Goal: Task Accomplishment & Management: Use online tool/utility

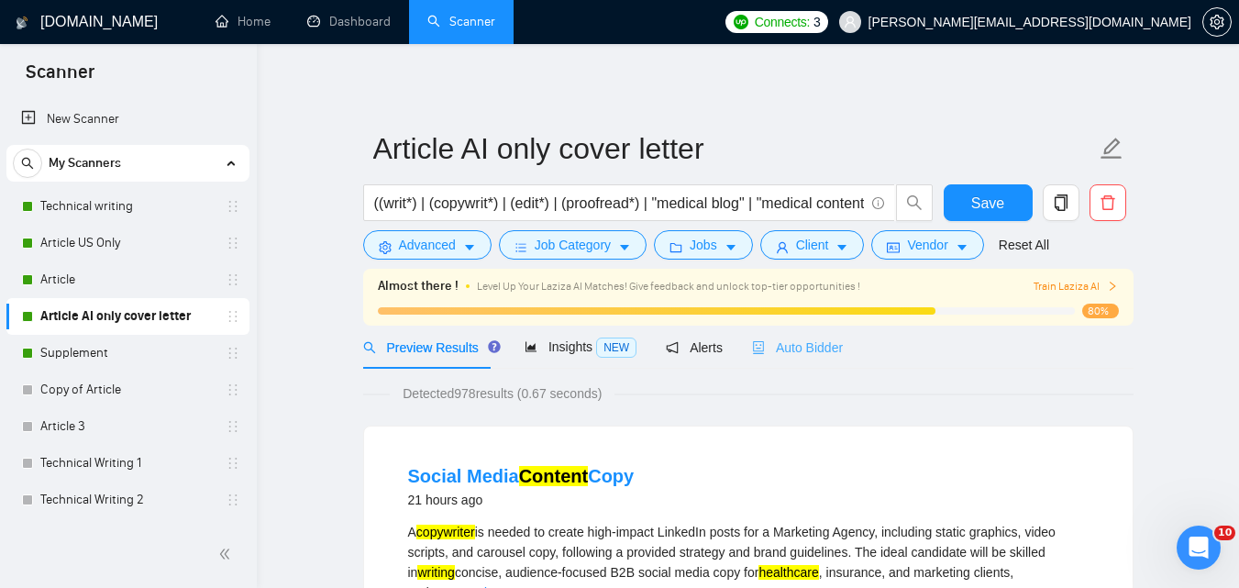
click at [796, 336] on div "Auto Bidder" at bounding box center [797, 347] width 91 height 43
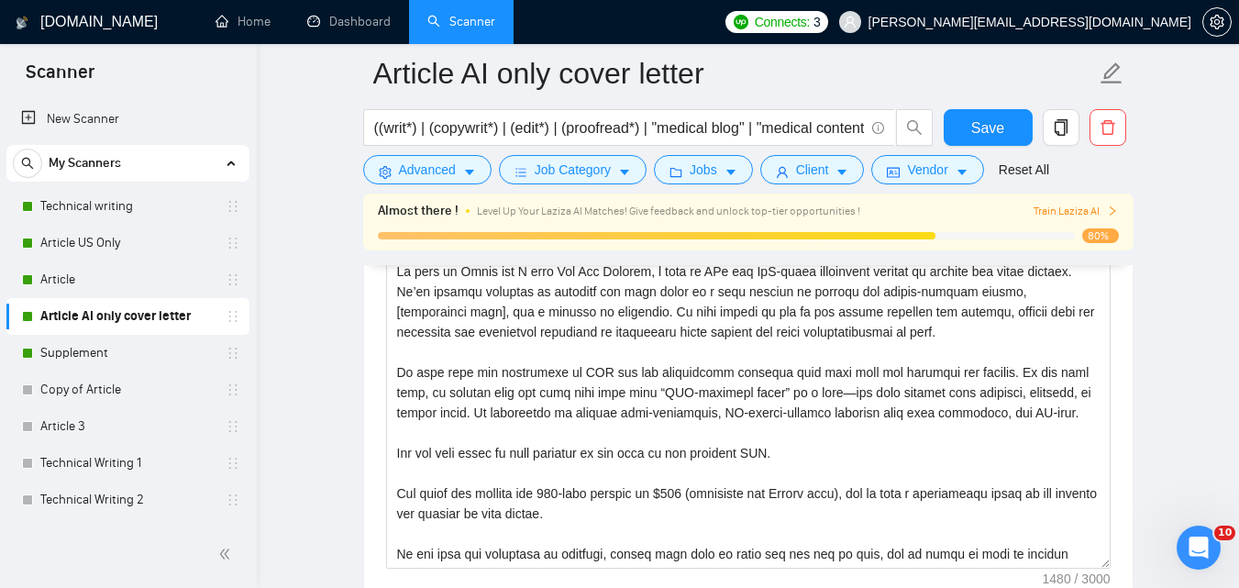
scroll to position [2450, 0]
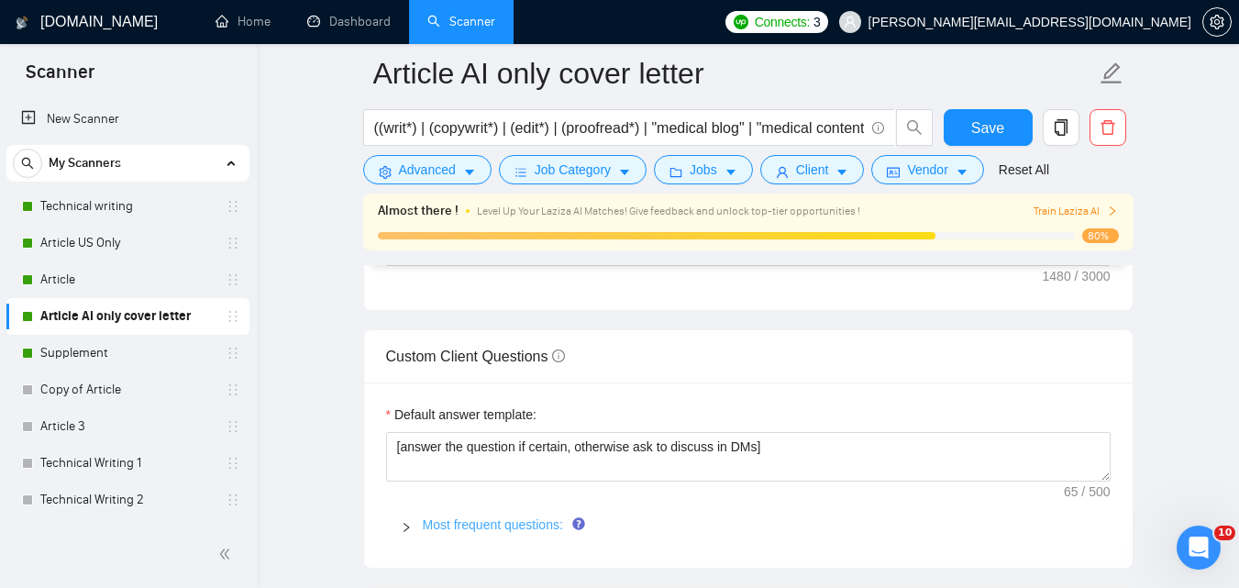
click at [434, 524] on link "Most frequent questions:" at bounding box center [493, 524] width 140 height 15
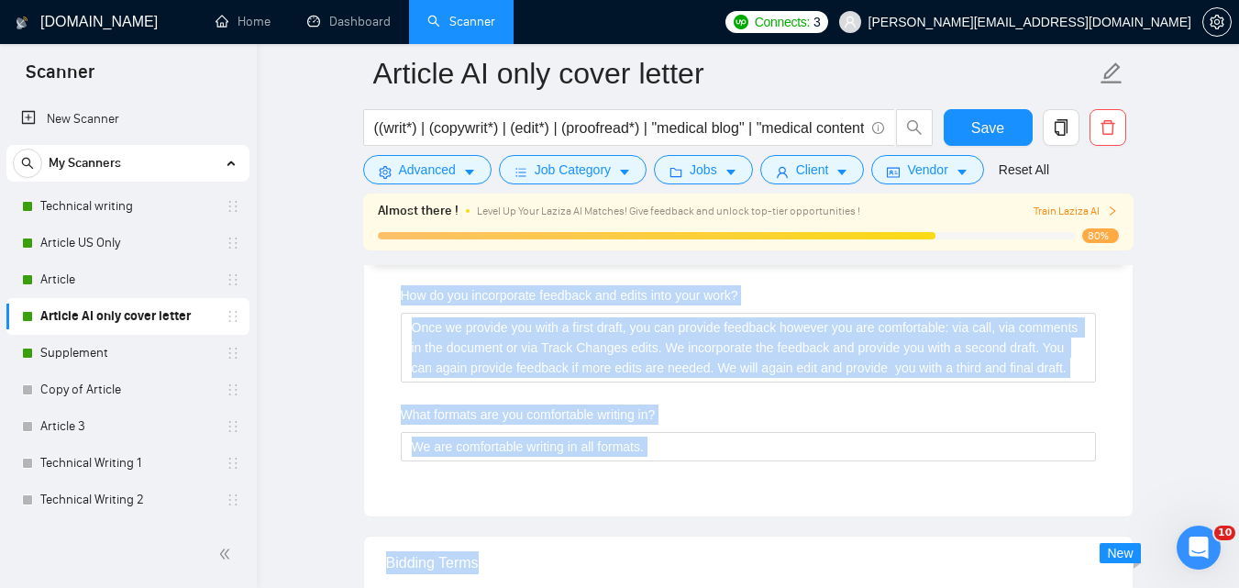
scroll to position [2988, 0]
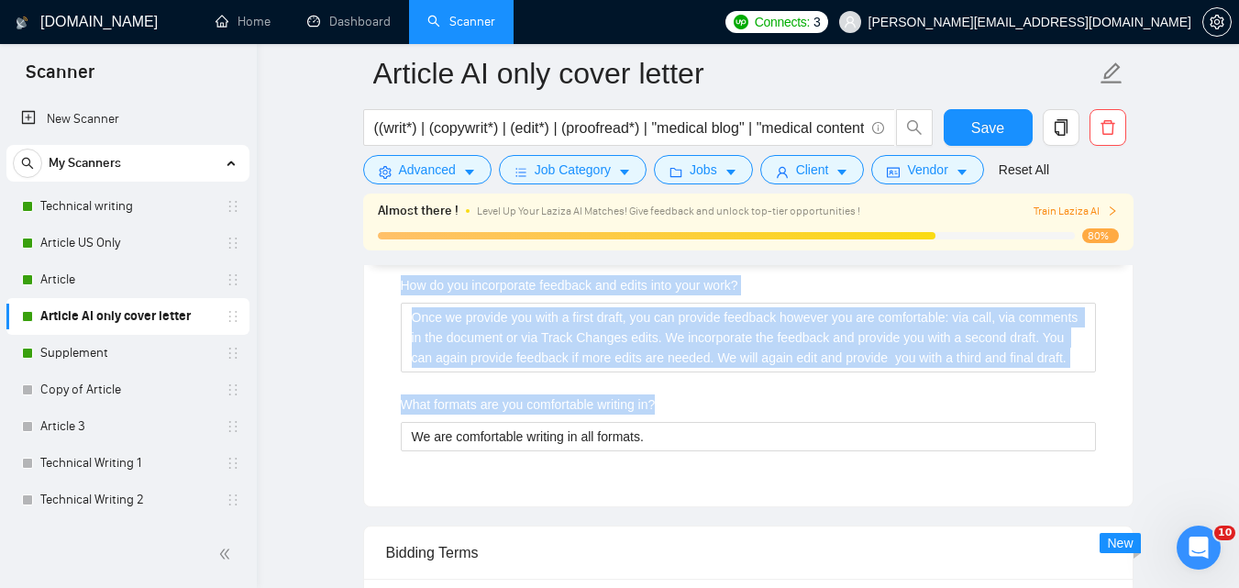
drag, startPoint x: 385, startPoint y: 404, endPoint x: 850, endPoint y: 459, distance: 468.2
click at [850, 459] on div "Default answer template: [answer the question if certain, otherwise ask to disc…" at bounding box center [748, 175] width 769 height 662
copy div "Loremip dolors ametcons: [adipis eli seddoeiu te incidid, utlaboree dol ma aliq…"
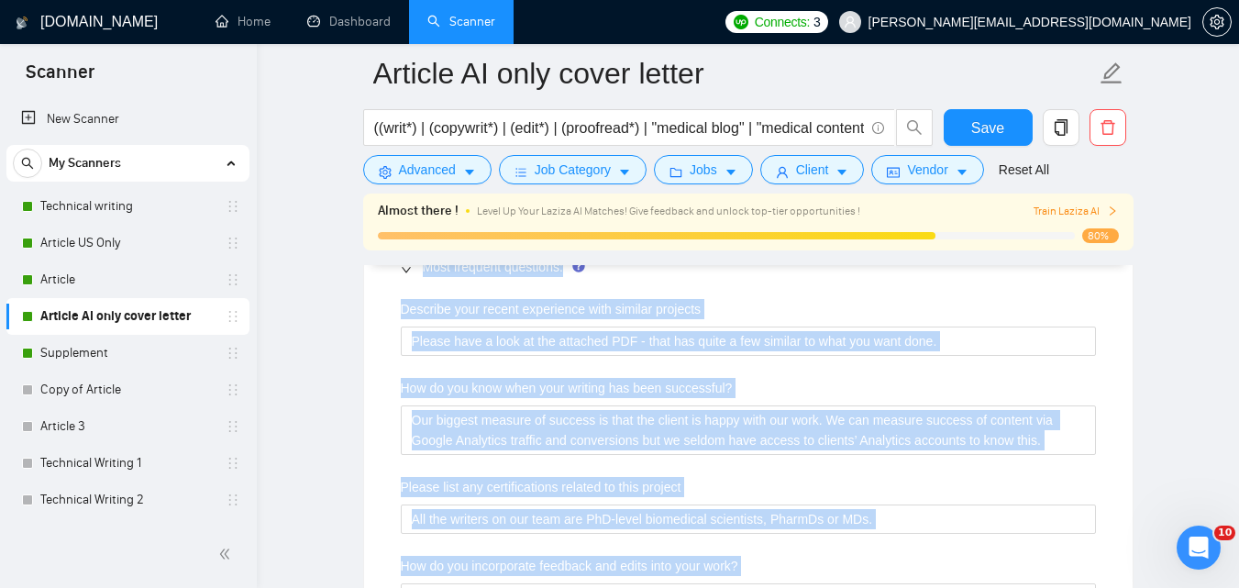
scroll to position [2678, 0]
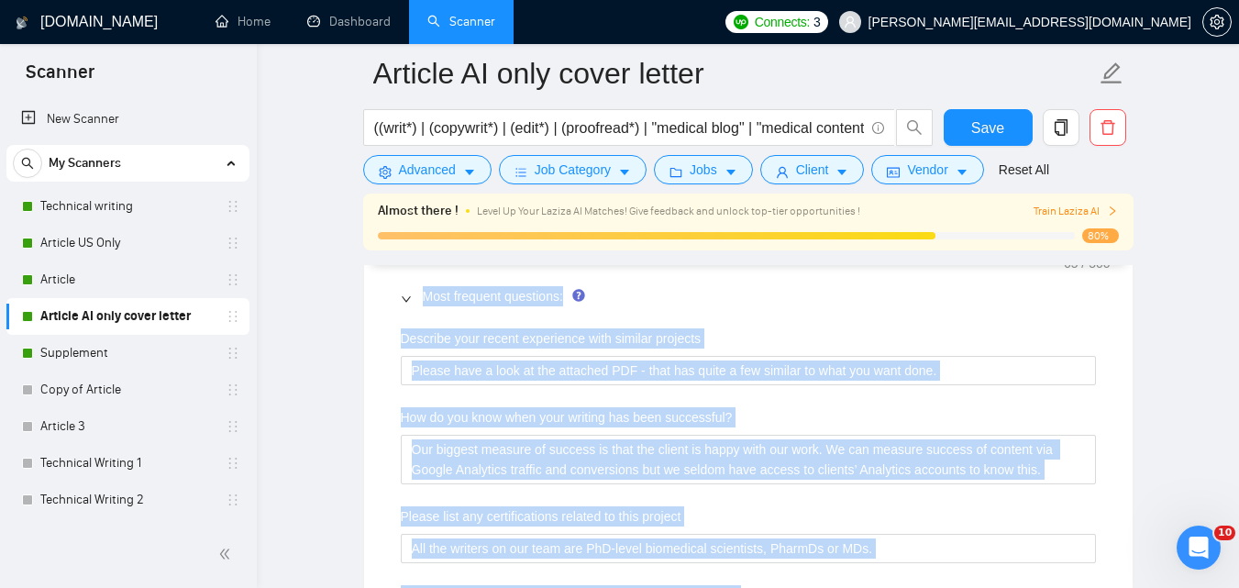
click at [973, 315] on div "Most frequent questions:" at bounding box center [748, 296] width 724 height 42
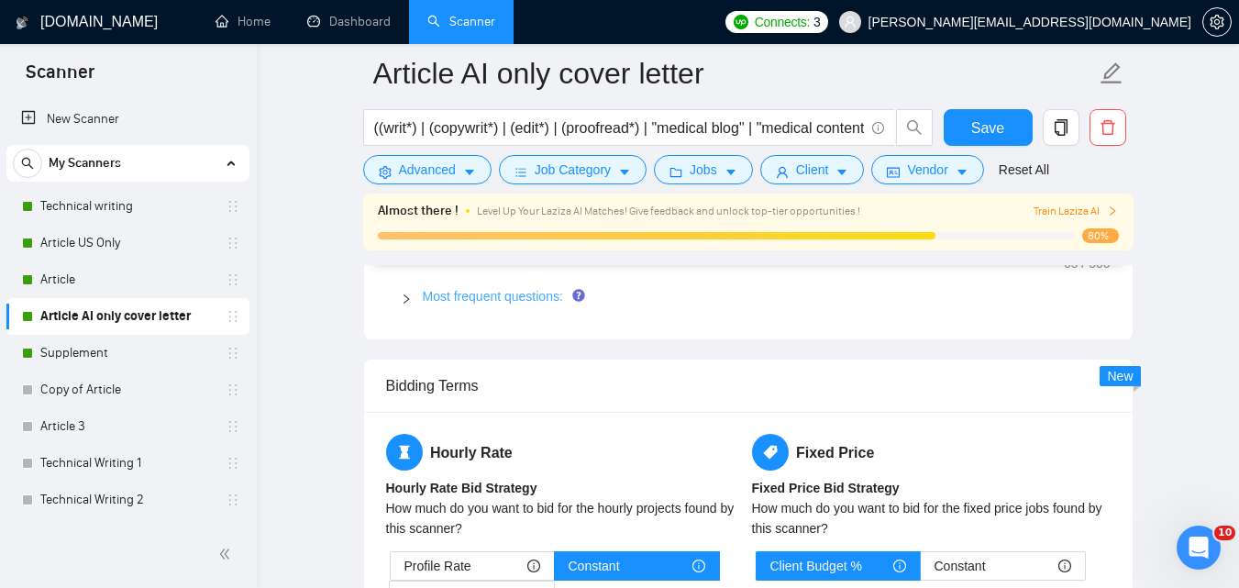
click at [490, 290] on link "Most frequent questions:" at bounding box center [493, 296] width 140 height 15
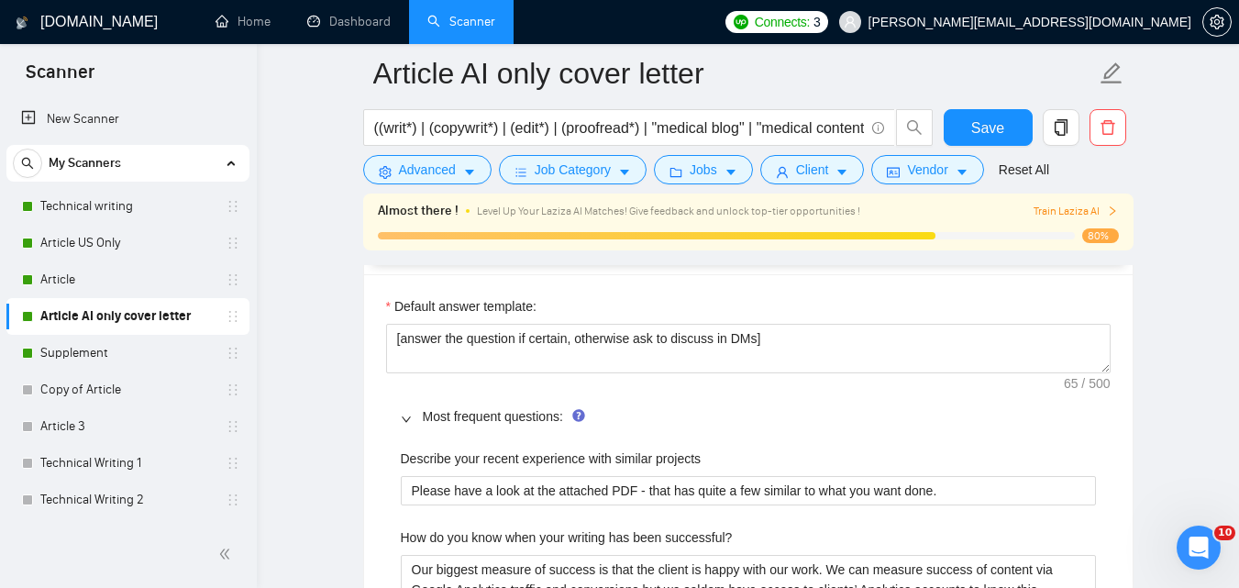
scroll to position [2538, 0]
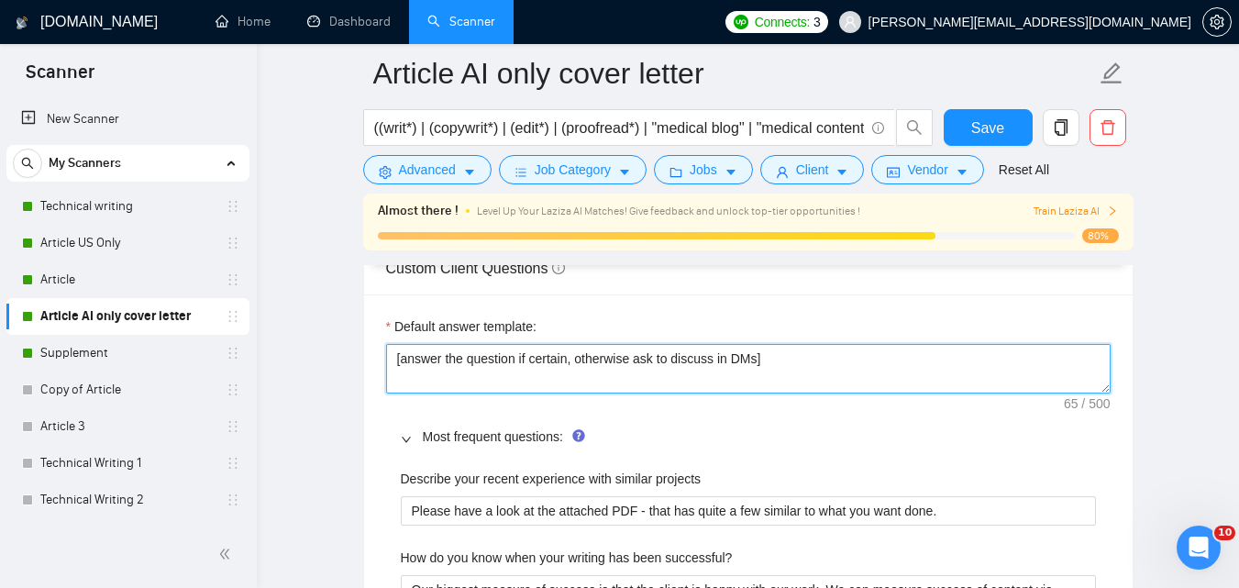
click at [679, 362] on textarea "[answer the question if certain, otherwise ask to discuss in DMs]" at bounding box center [748, 369] width 724 height 50
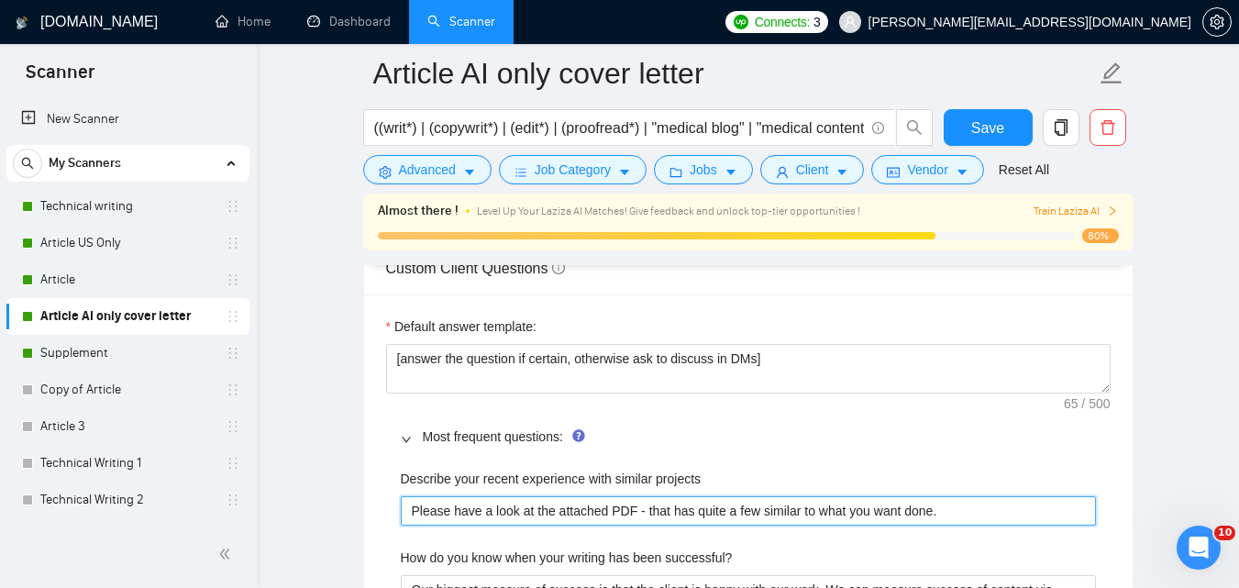
click at [585, 510] on projects "Please have a look at the attached PDF - that has quite a few similar to what y…" at bounding box center [748, 510] width 695 height 29
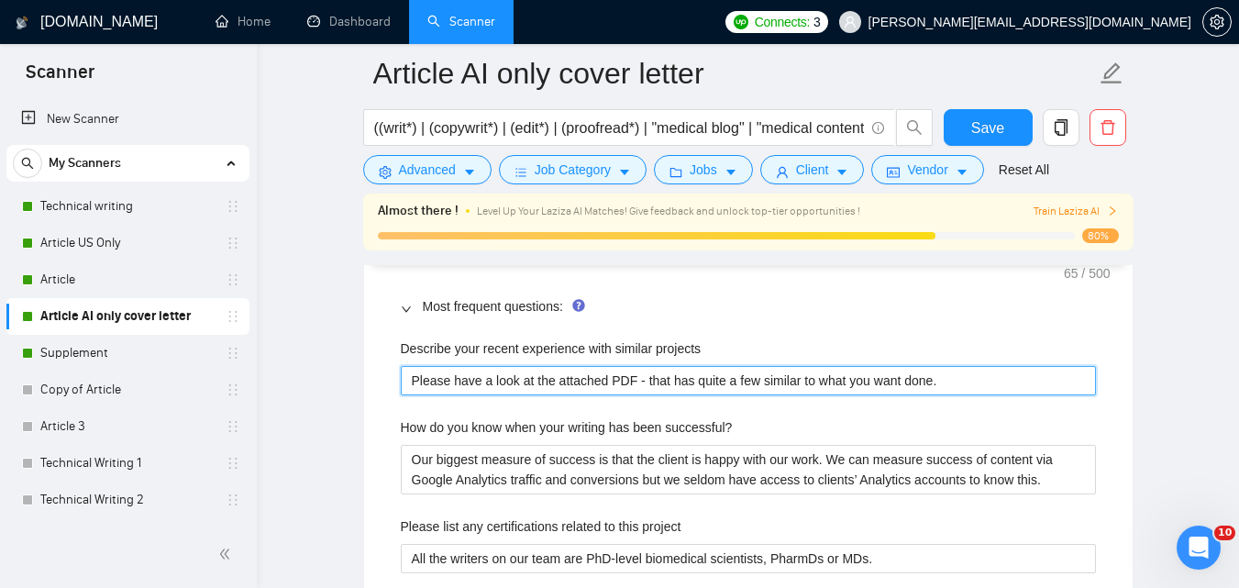
scroll to position [2798, 0]
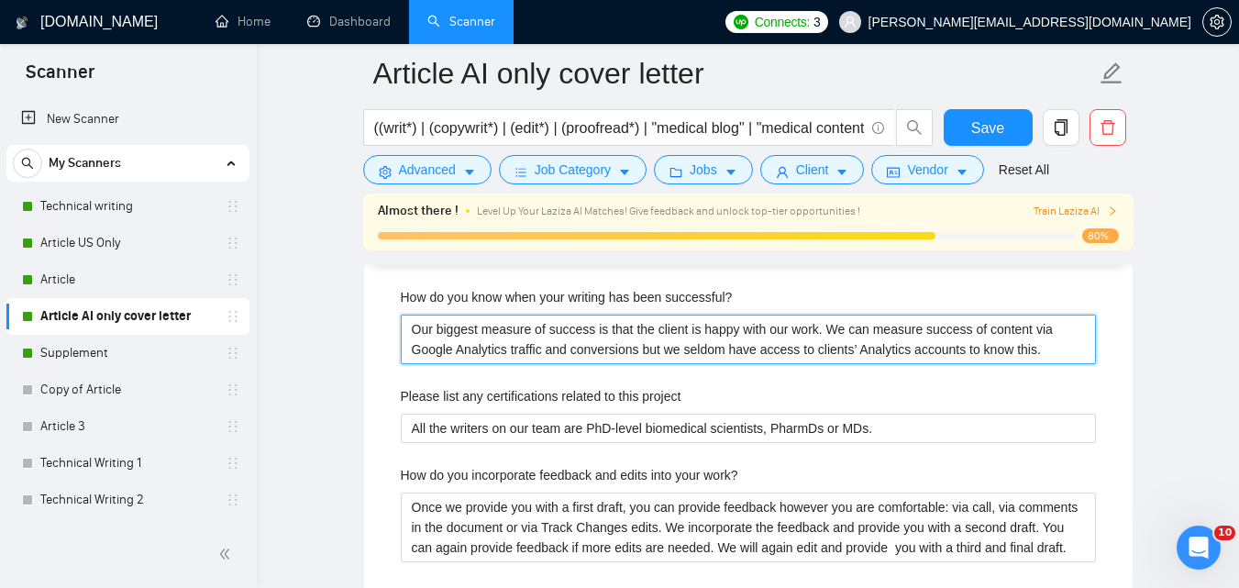
drag, startPoint x: 406, startPoint y: 328, endPoint x: 1058, endPoint y: 371, distance: 653.4
click at [1058, 371] on div "Describe your recent experience with similar projects Please have a look at the…" at bounding box center [748, 435] width 724 height 477
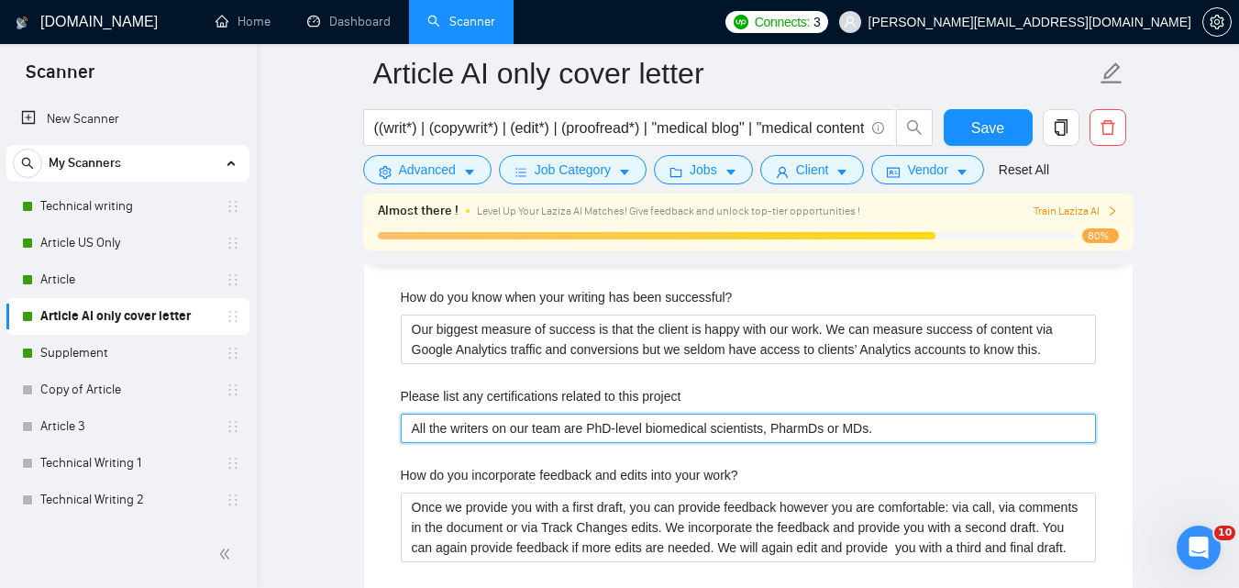
click at [571, 434] on project "All the writers on our team are PhD-level biomedical scientists, PharmDs or MDs." at bounding box center [748, 428] width 695 height 29
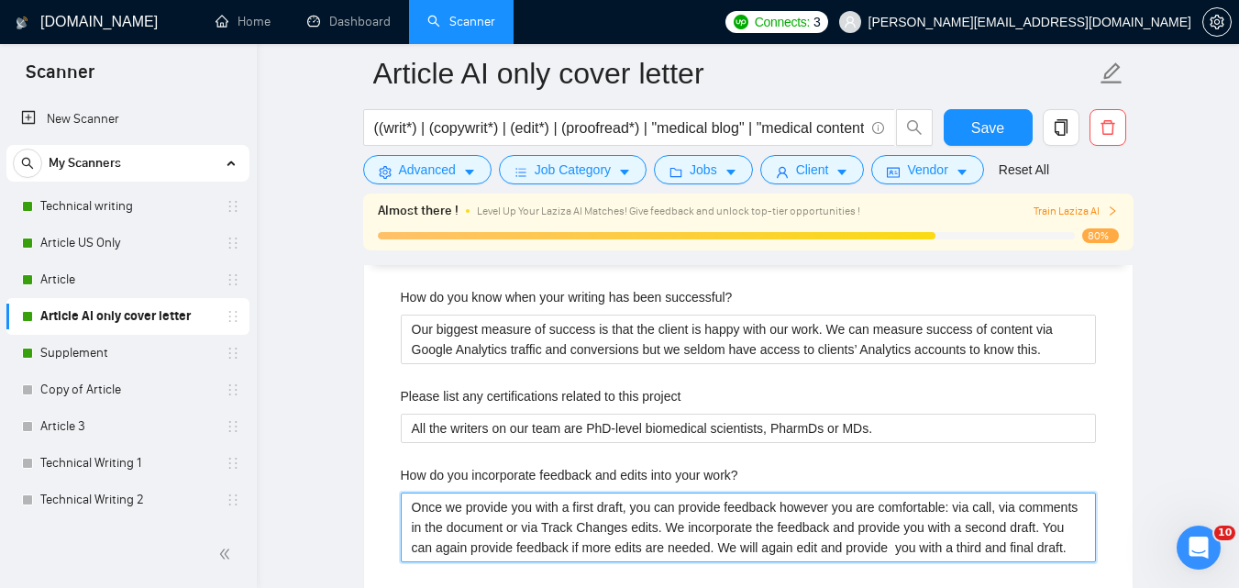
drag, startPoint x: 412, startPoint y: 496, endPoint x: 1095, endPoint y: 552, distance: 685.5
click at [1095, 552] on work\? "Once we provide you with a first draft, you can provide feedback however you ar…" at bounding box center [748, 527] width 695 height 70
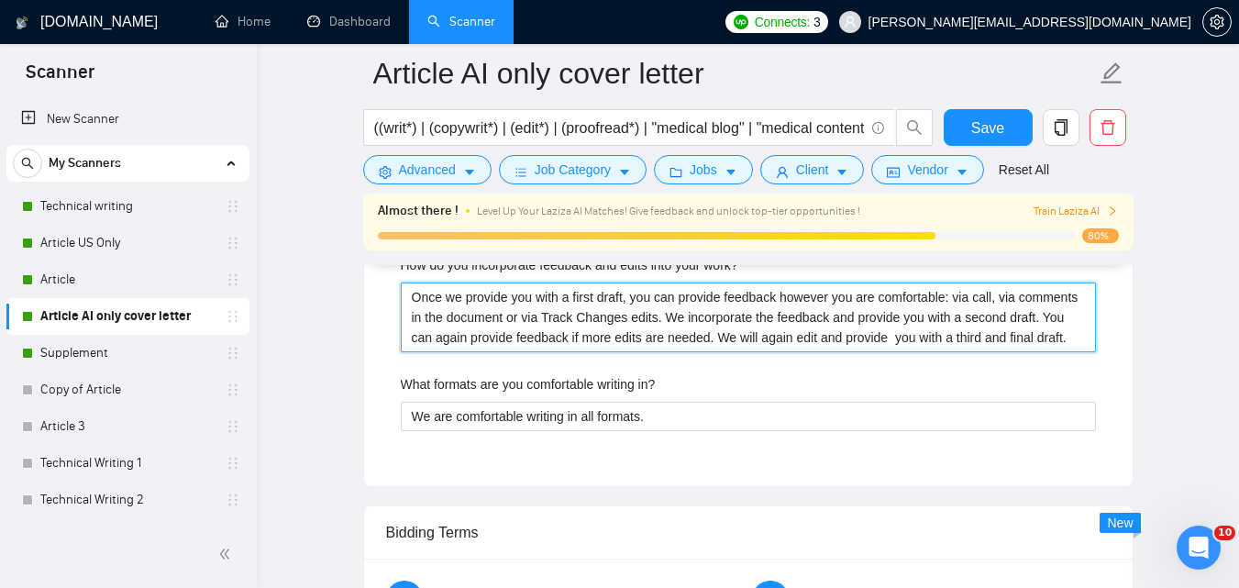
scroll to position [3047, 0]
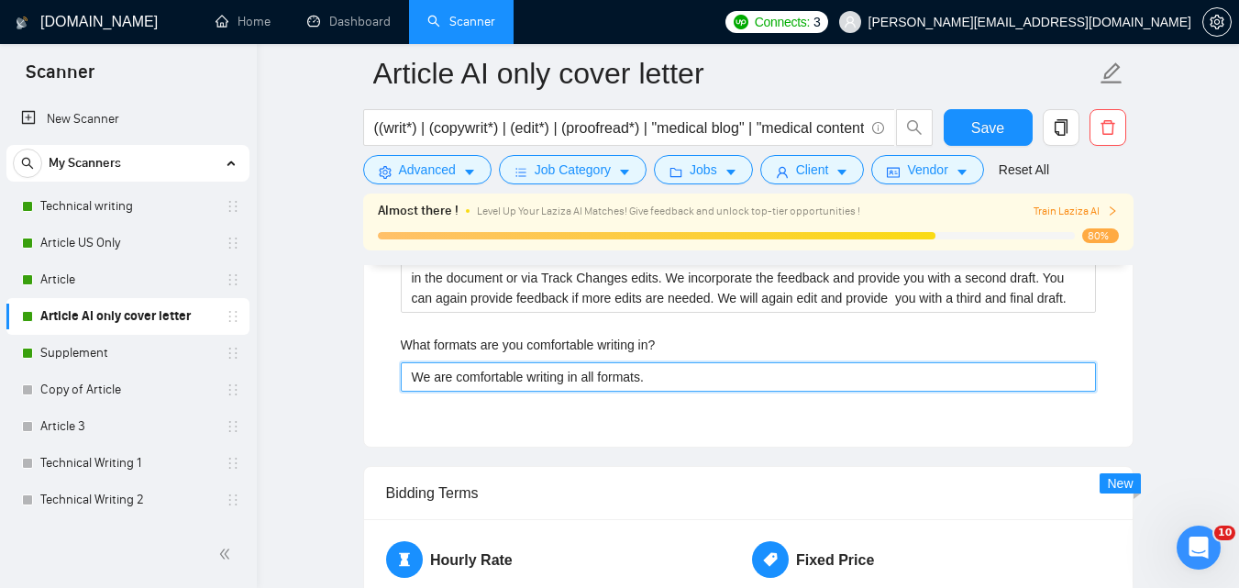
click at [620, 382] on in\? "We are comfortable writing in all formats." at bounding box center [748, 376] width 695 height 29
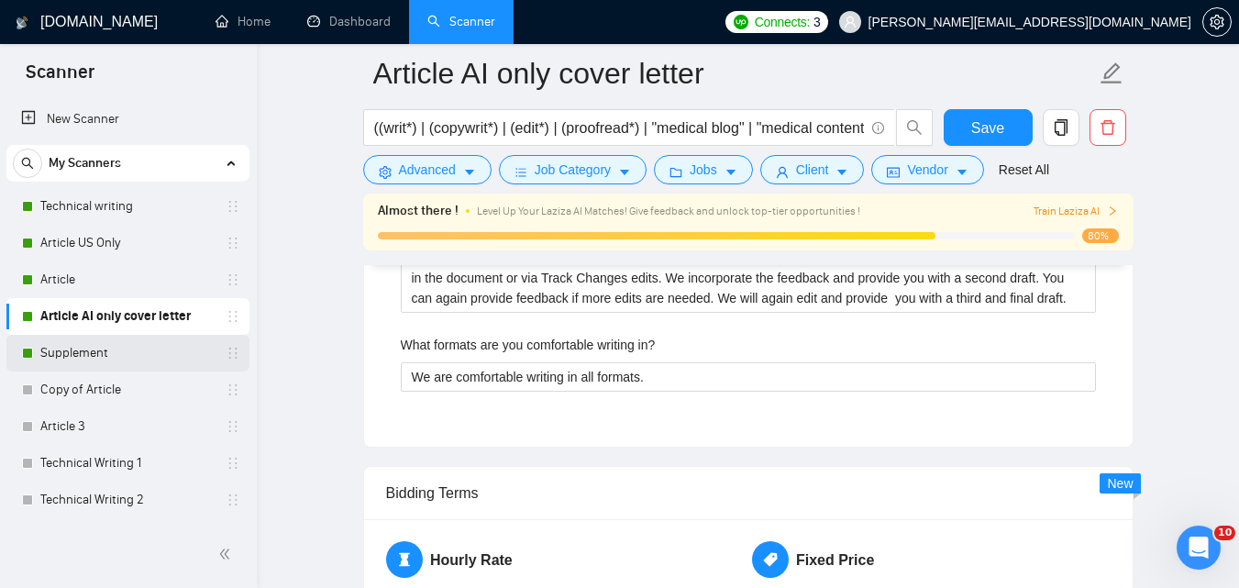
click at [87, 353] on link "Supplement" at bounding box center [127, 353] width 174 height 37
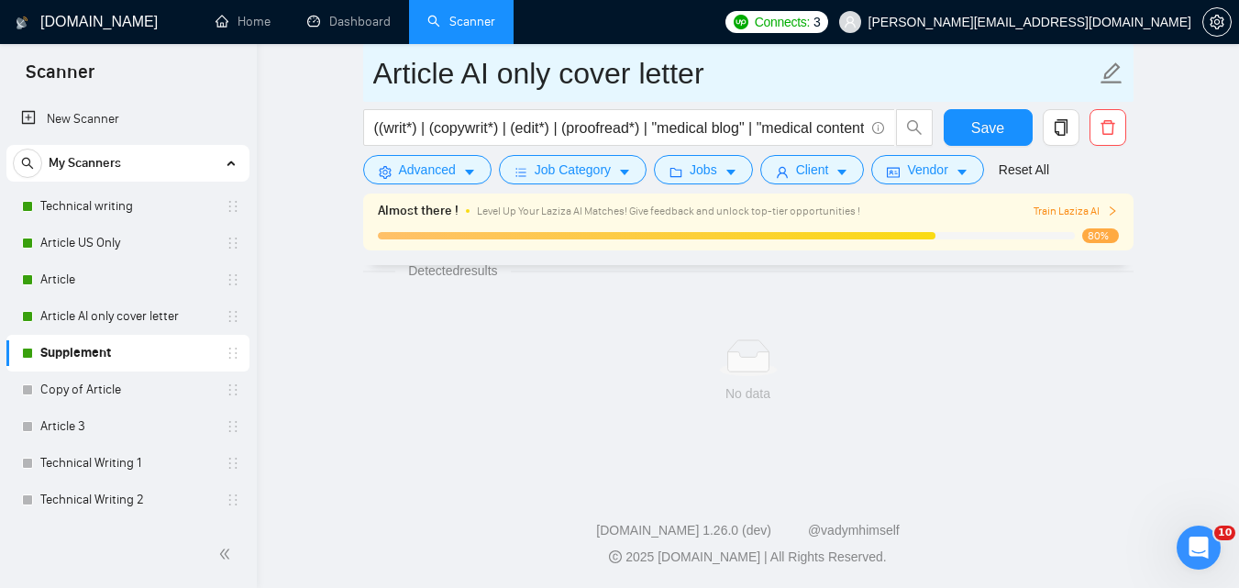
scroll to position [1227, 0]
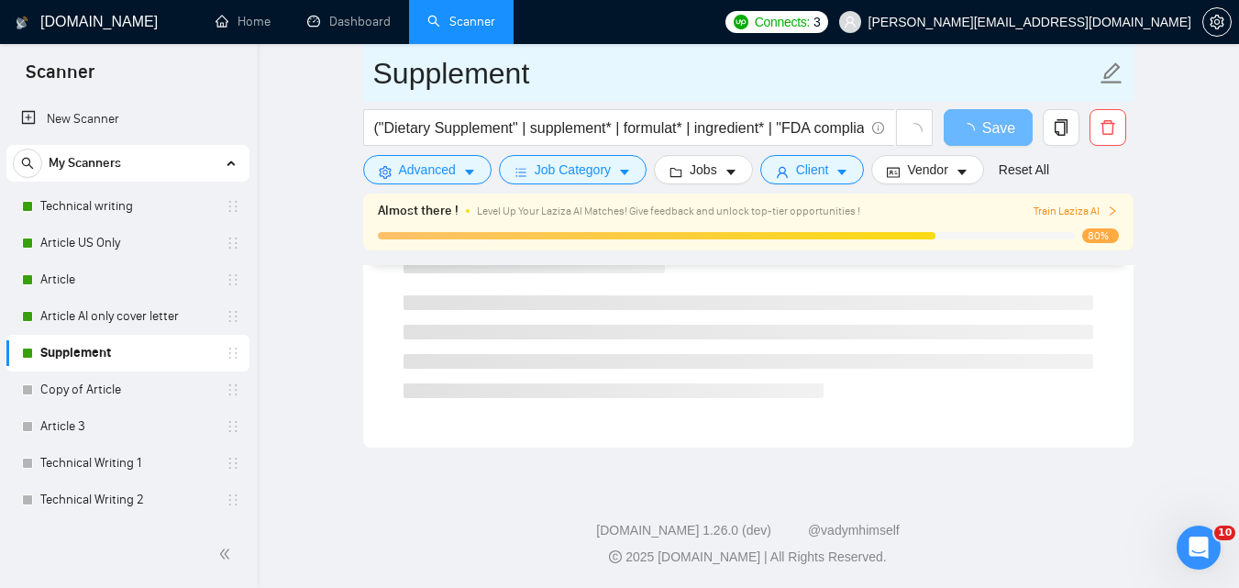
click at [508, 78] on input "Supplement" at bounding box center [734, 73] width 723 height 46
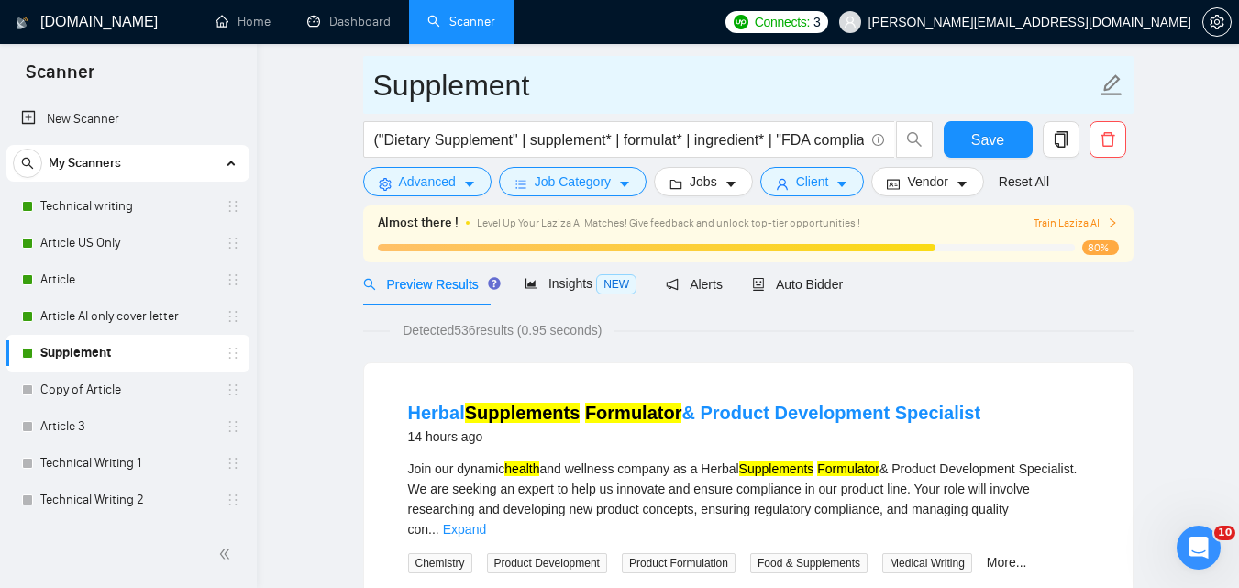
scroll to position [0, 0]
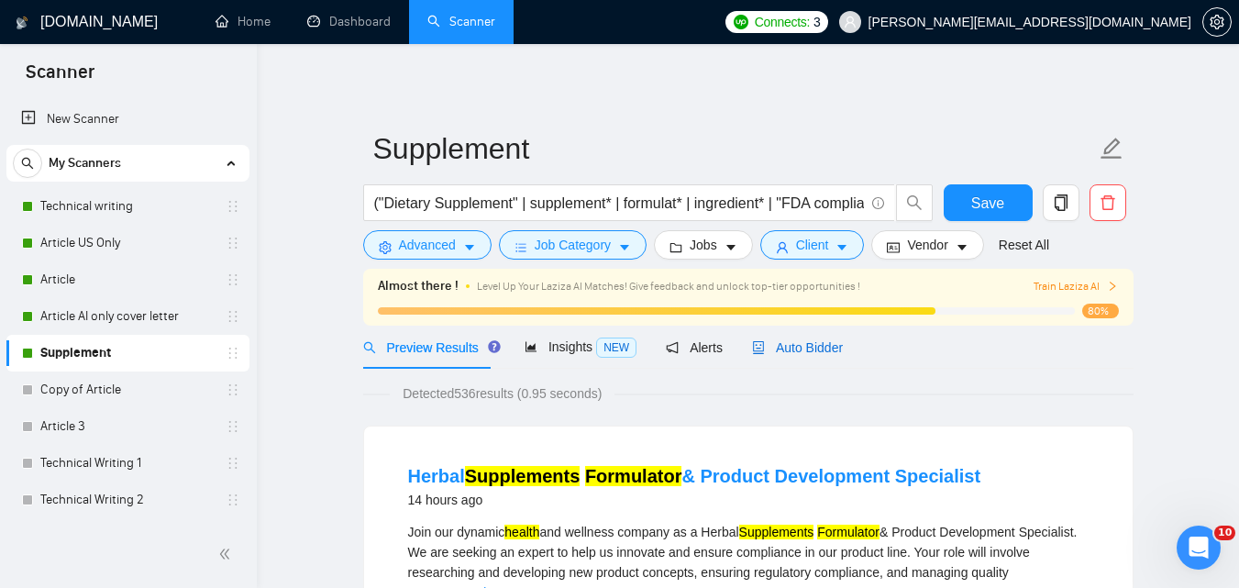
click at [810, 353] on span "Auto Bidder" at bounding box center [797, 347] width 91 height 15
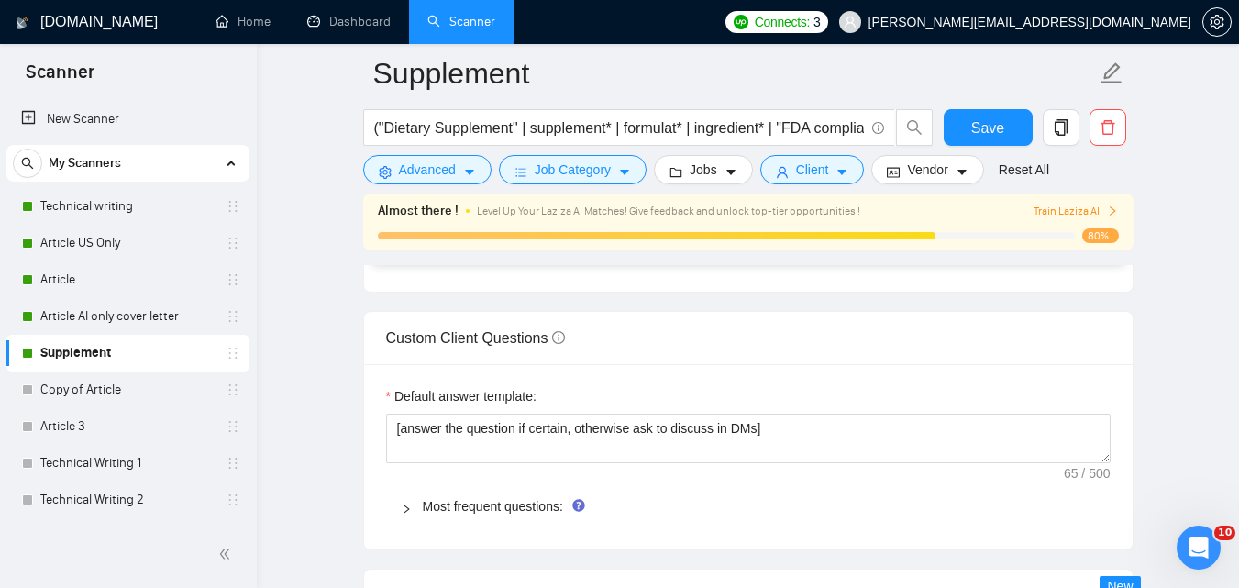
scroll to position [2520, 0]
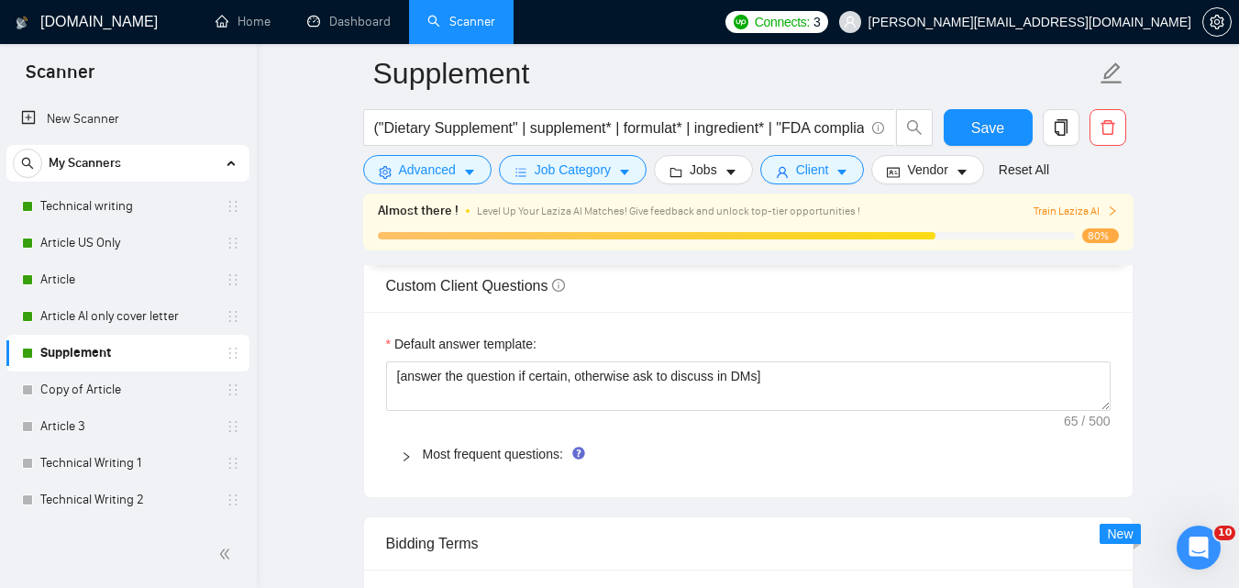
click at [510, 464] on div "Most frequent questions:" at bounding box center [748, 454] width 724 height 42
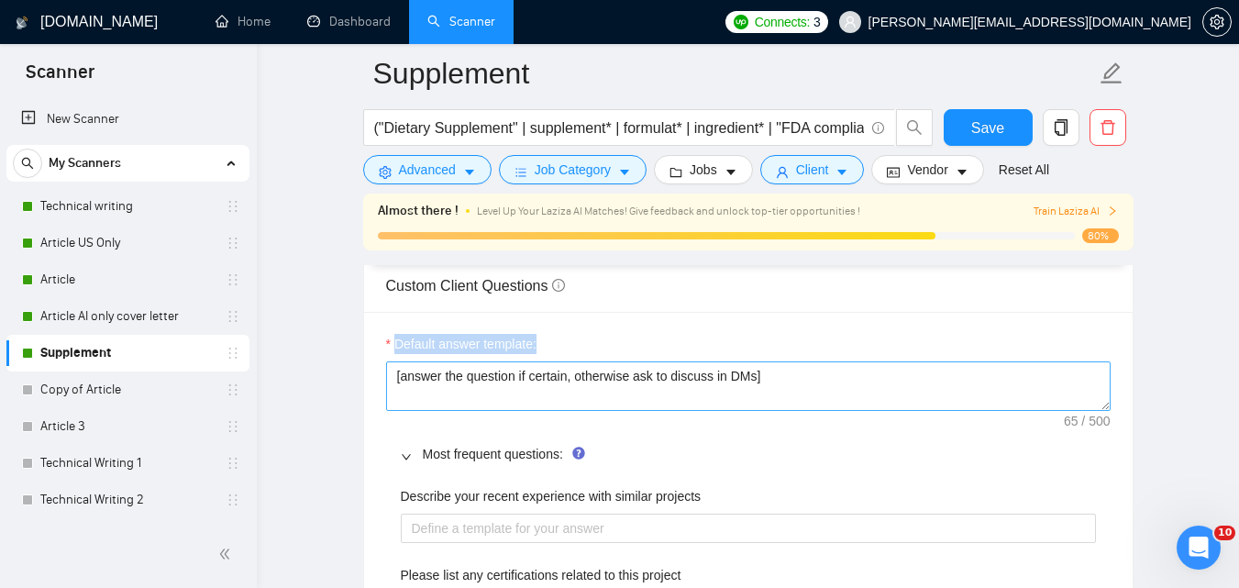
drag, startPoint x: 381, startPoint y: 335, endPoint x: 744, endPoint y: 382, distance: 366.2
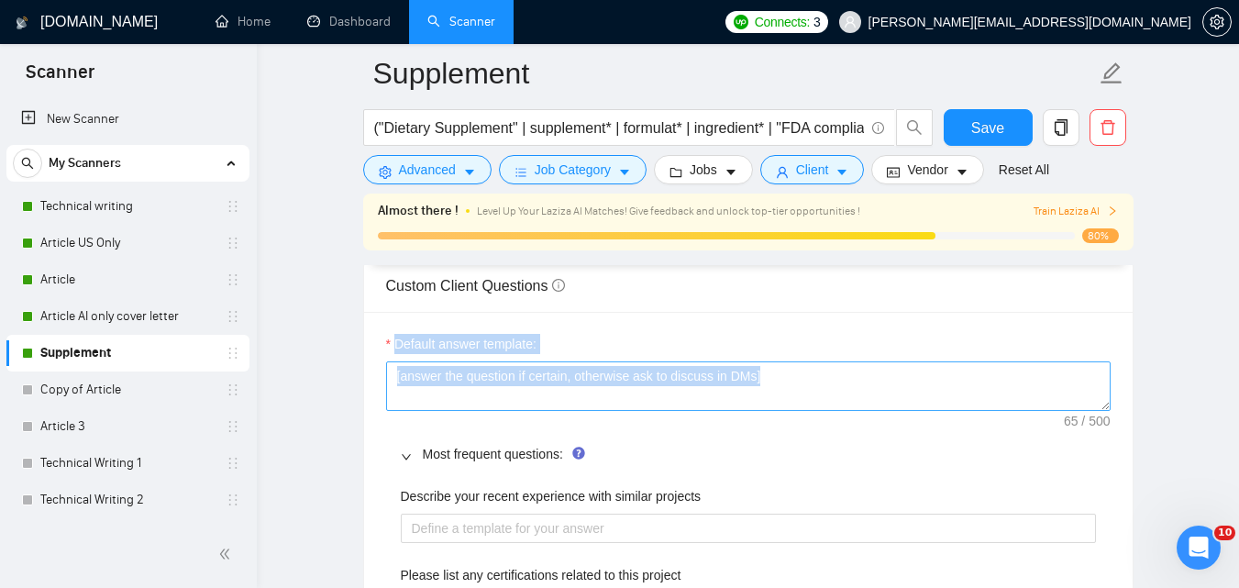
copy div "Default answer template: [answer the question if certain, otherwise ask to disc…"
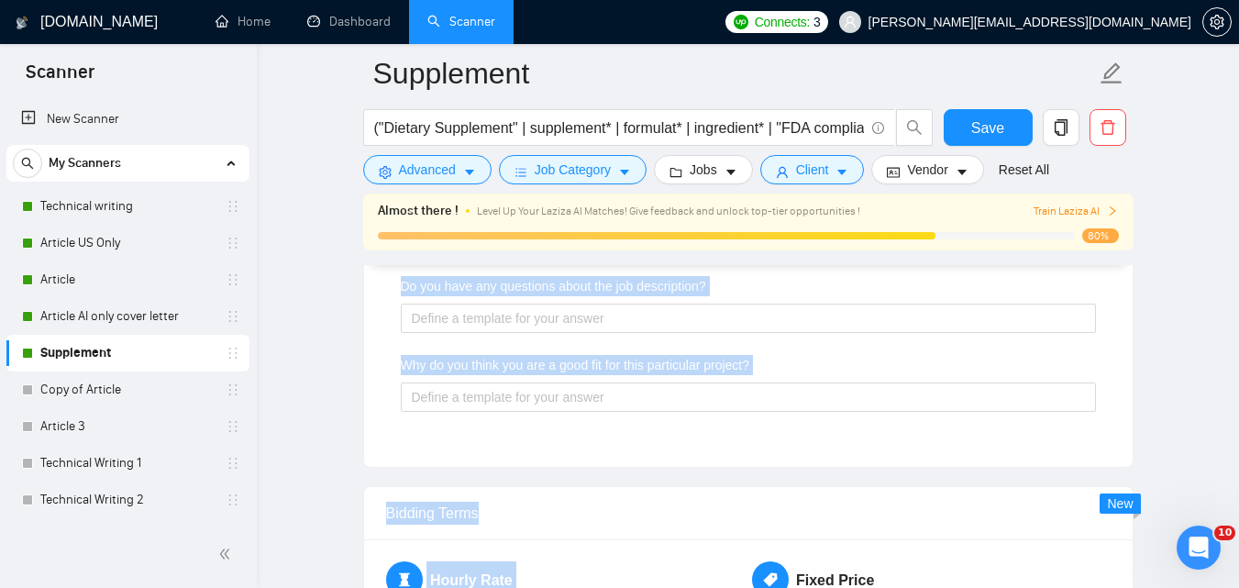
scroll to position [3396, 0]
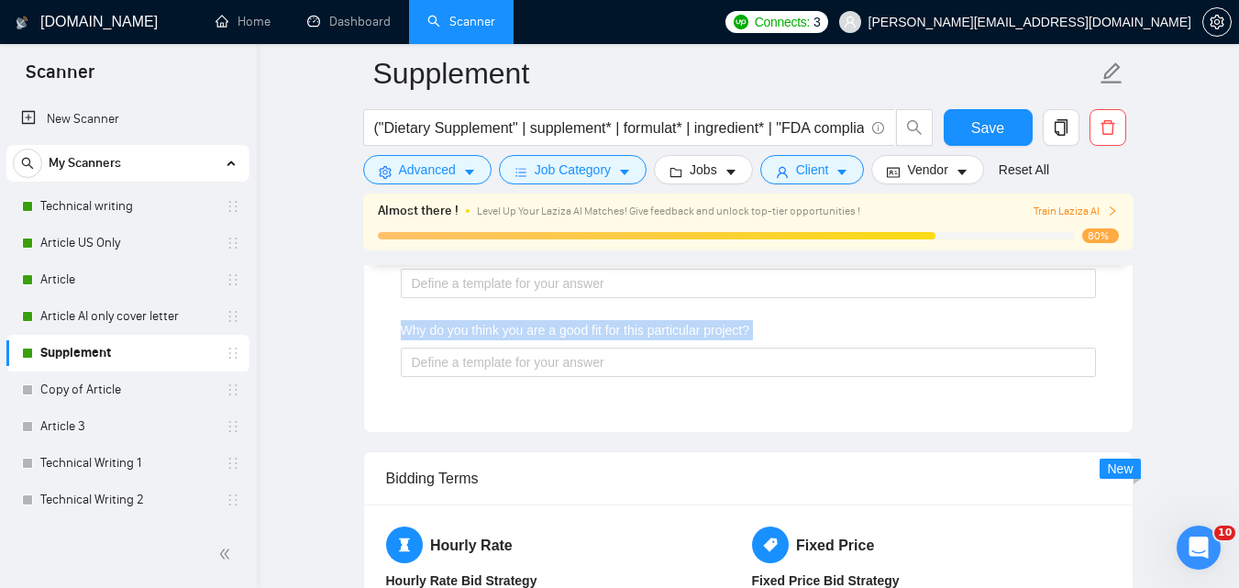
copy div "Default answer template: [answer the question if certain, otherwise ask to disc…"
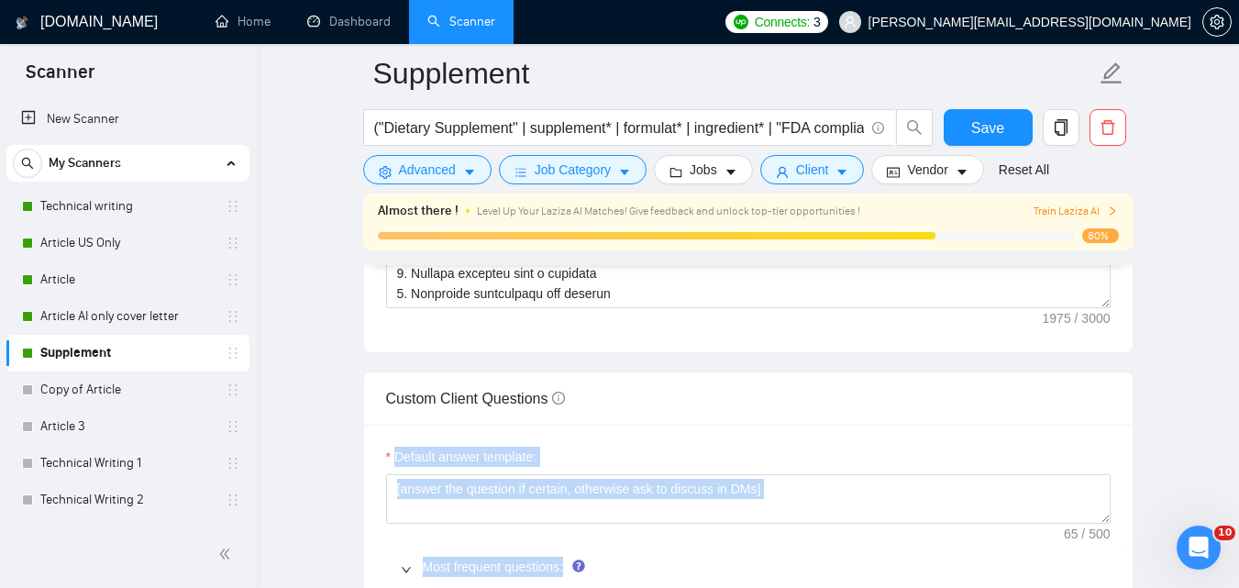
scroll to position [2387, 0]
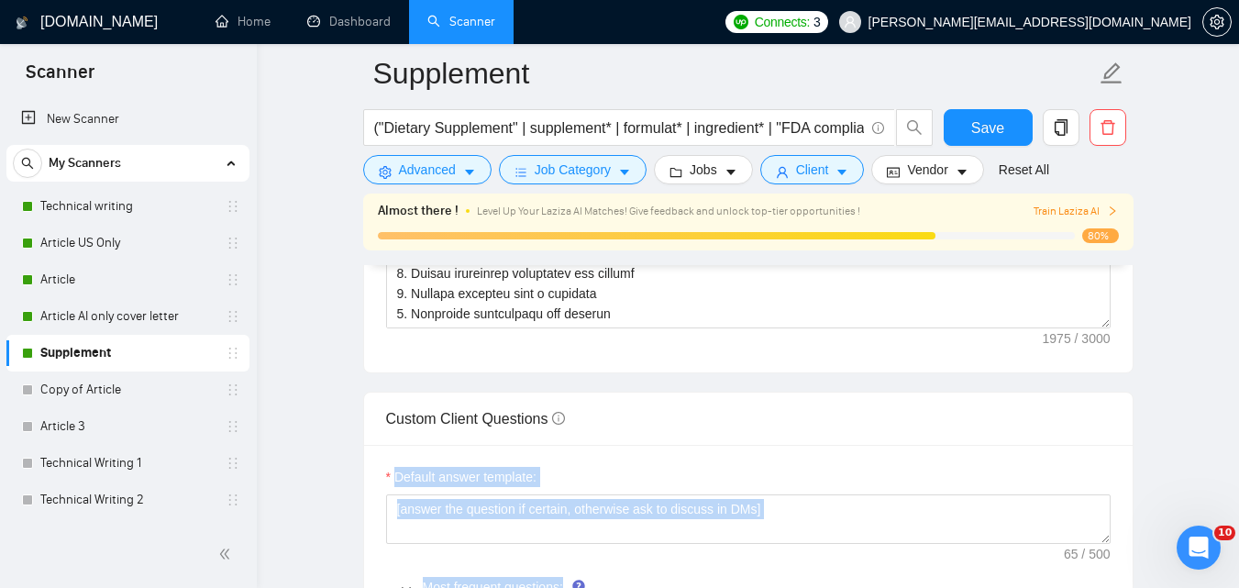
click at [564, 476] on div "Default answer template:" at bounding box center [748, 481] width 724 height 28
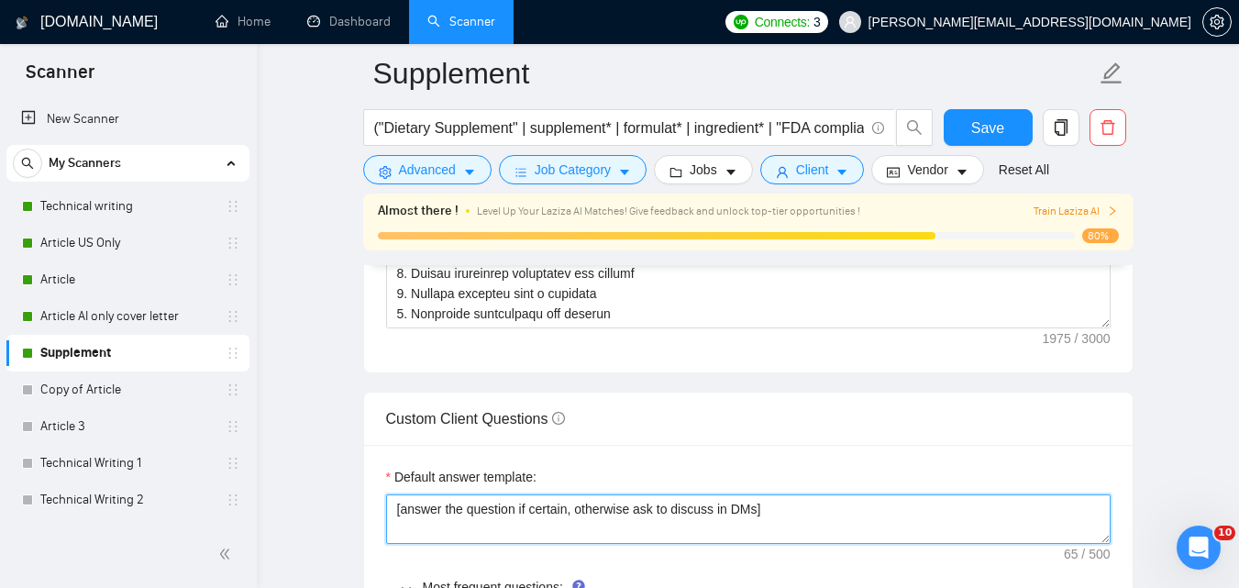
click at [547, 517] on textarea "[answer the question if certain, otherwise ask to discuss in DMs]" at bounding box center [748, 519] width 724 height 50
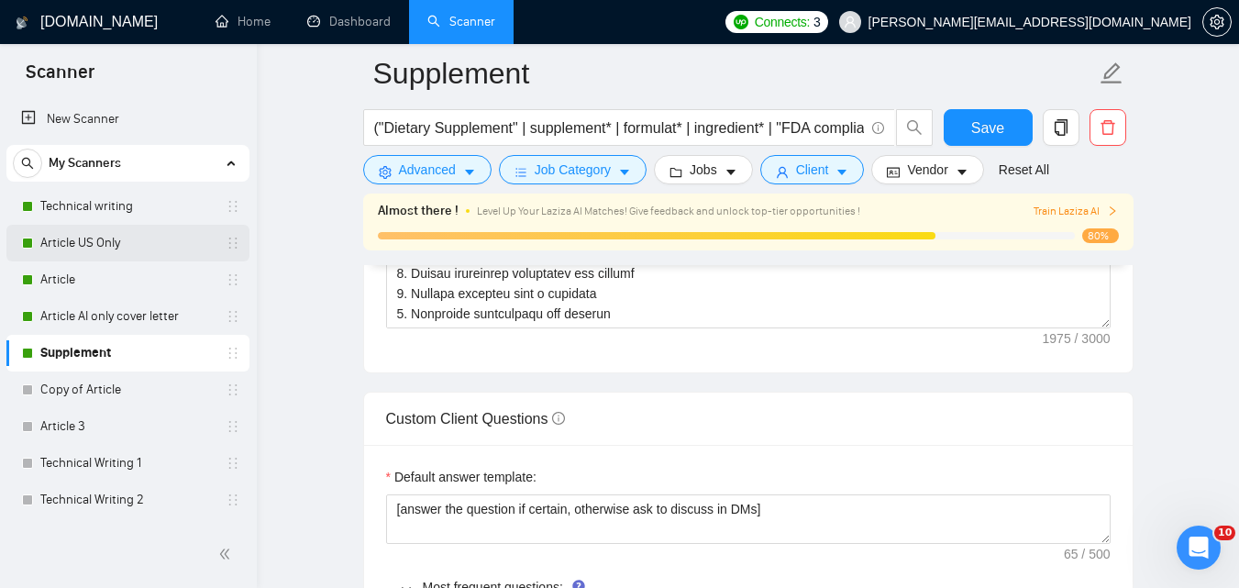
click at [89, 240] on link "Article US Only" at bounding box center [127, 243] width 174 height 37
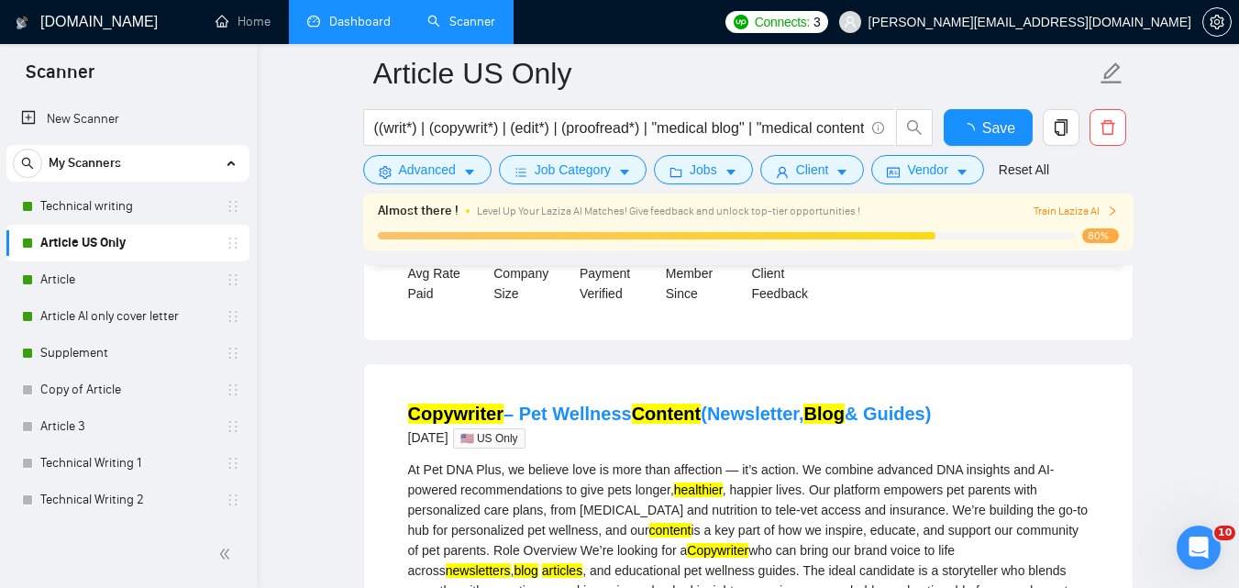
scroll to position [2387, 0]
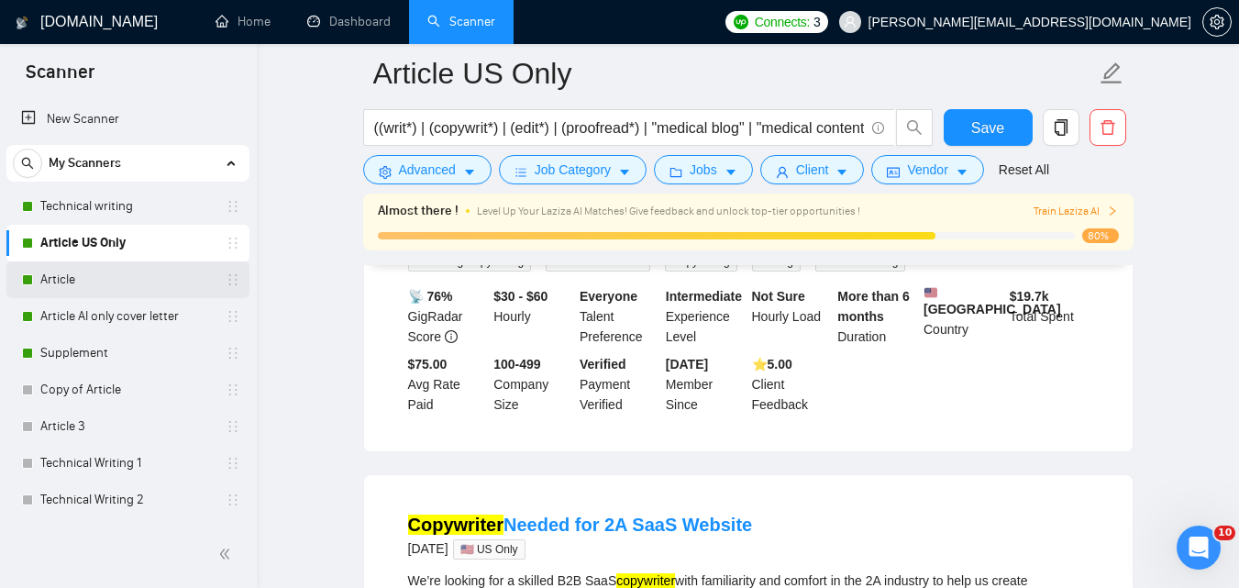
click at [132, 284] on link "Article" at bounding box center [127, 279] width 174 height 37
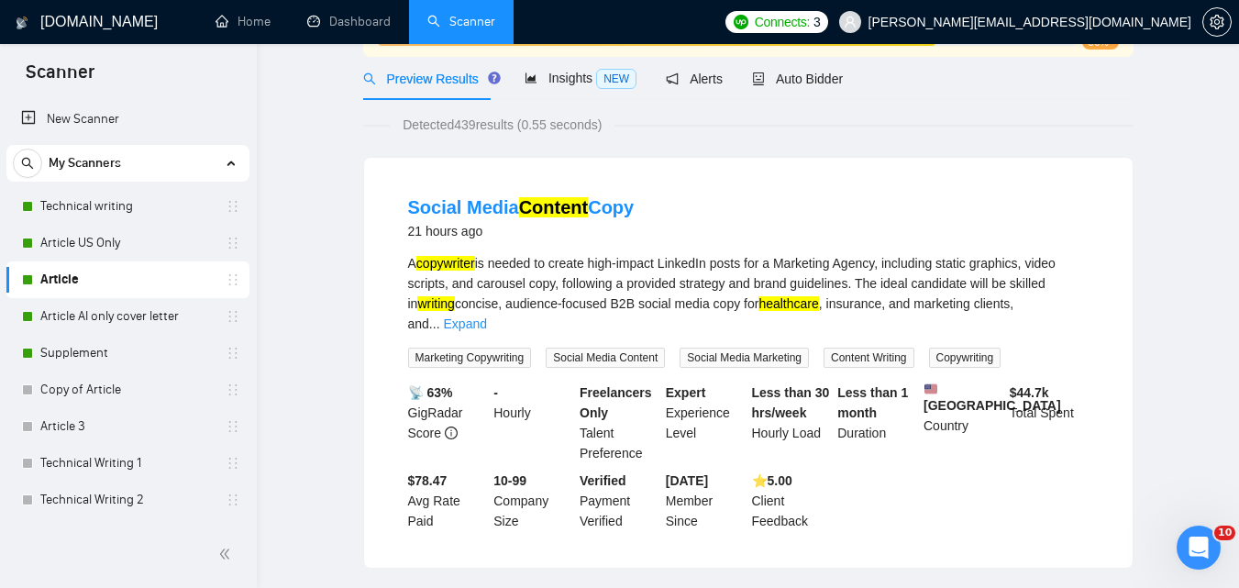
scroll to position [52, 0]
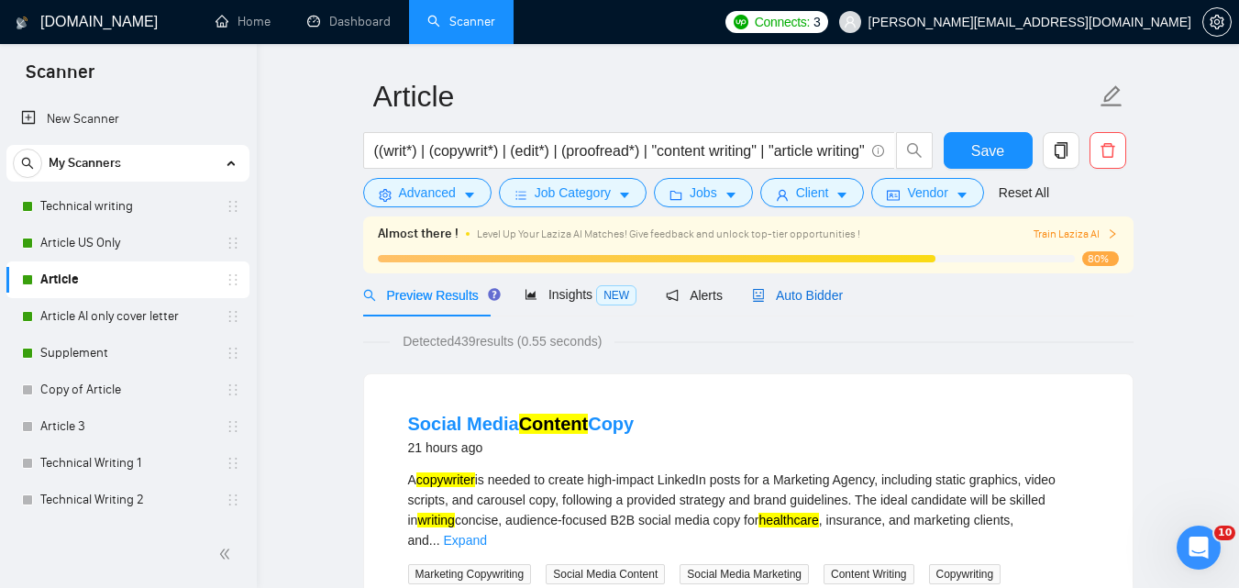
click at [823, 293] on span "Auto Bidder" at bounding box center [797, 295] width 91 height 15
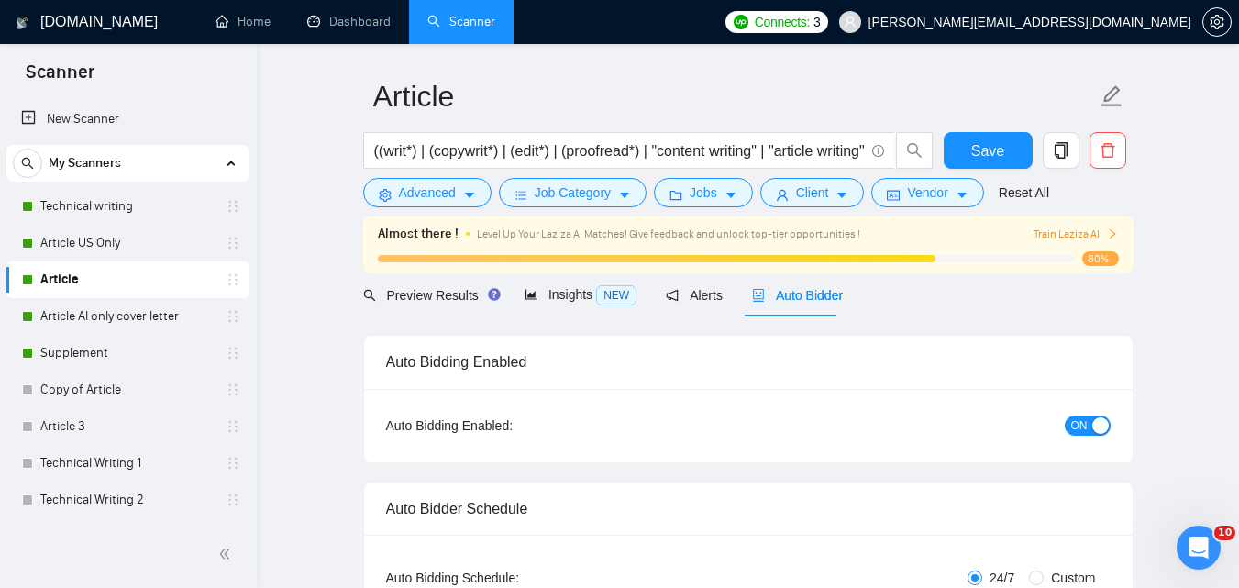
checkbox input "true"
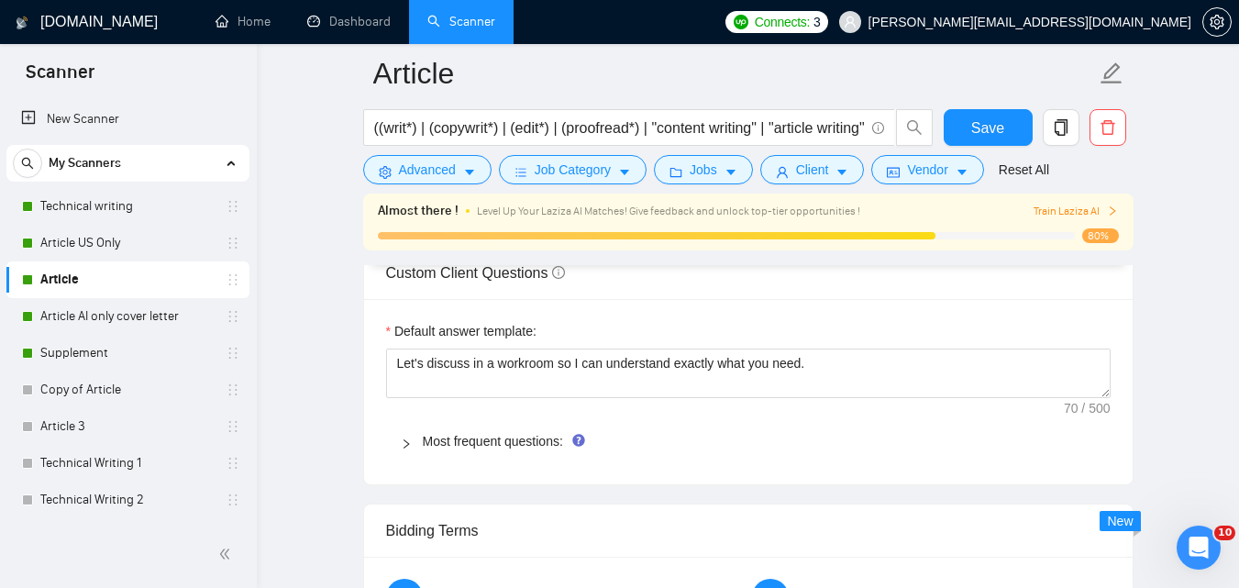
scroll to position [2543, 0]
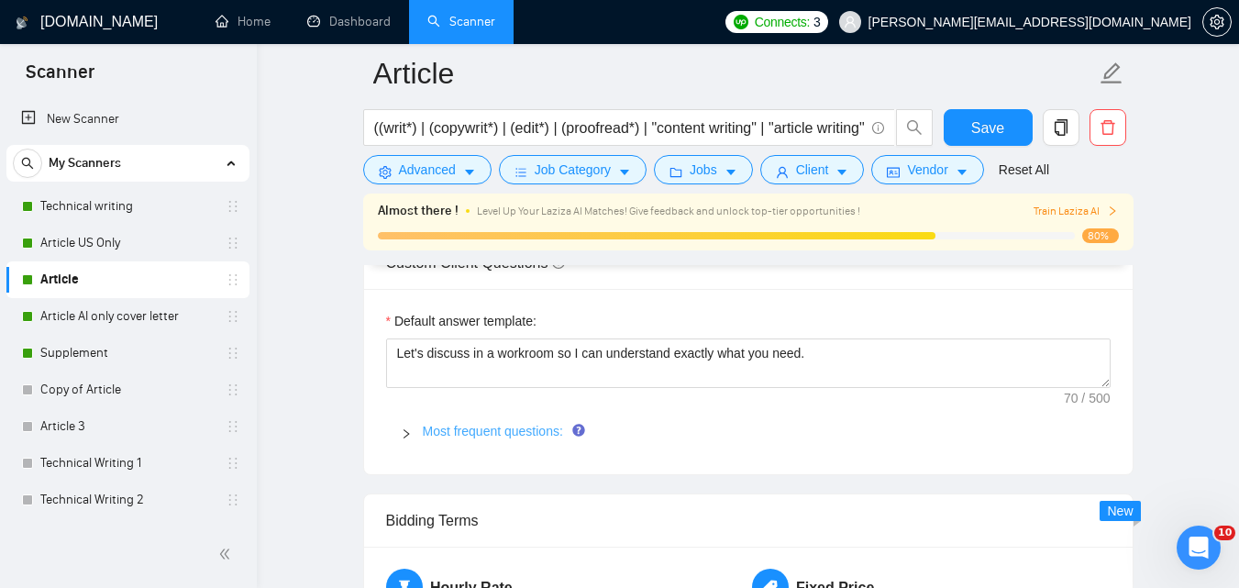
click at [505, 426] on link "Most frequent questions:" at bounding box center [493, 431] width 140 height 15
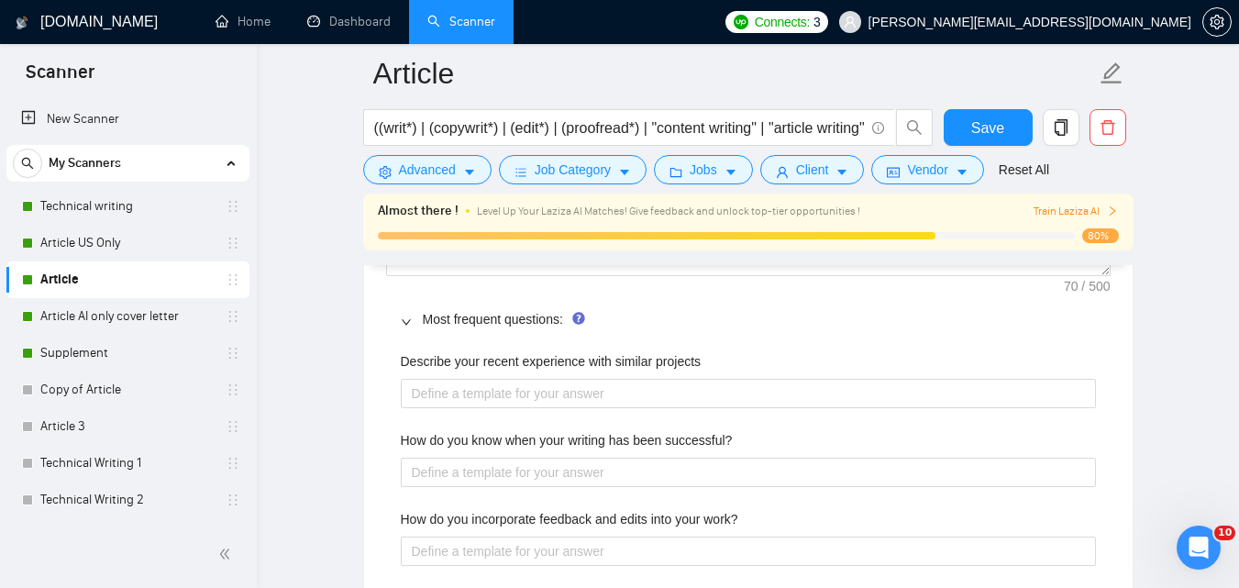
scroll to position [2700, 0]
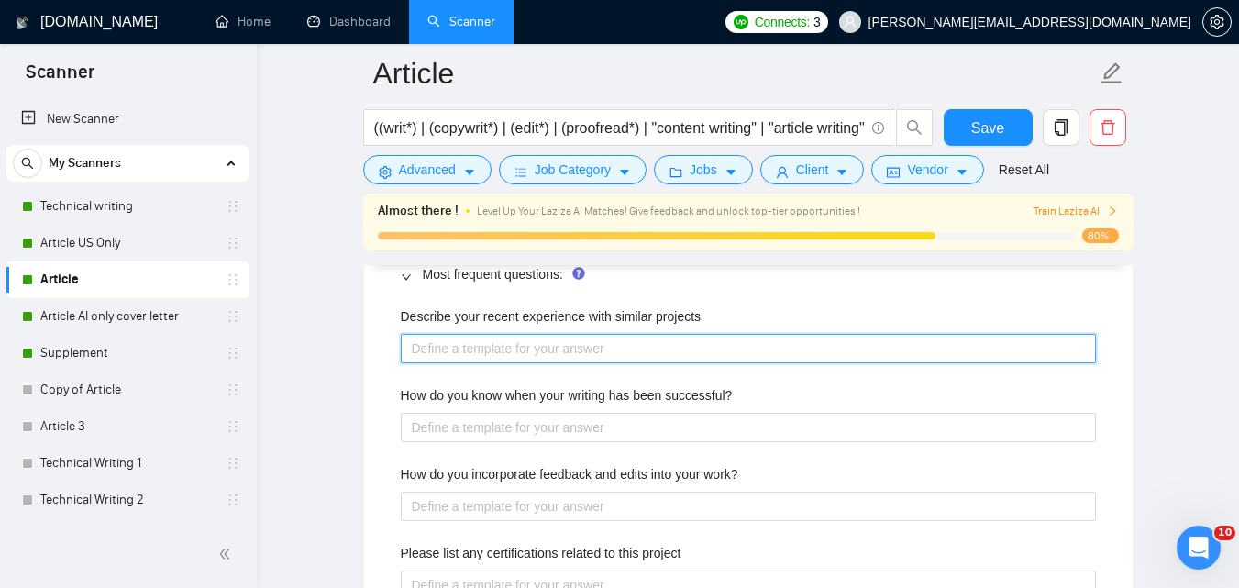
click at [788, 354] on projects "Describe your recent experience with similar projects" at bounding box center [748, 348] width 695 height 29
paste projects "Please have a look at the attached PDF - that has quite a few similar to what y…"
type projects "Please have a look at the attached PDF - that has quite a few similar to what y…"
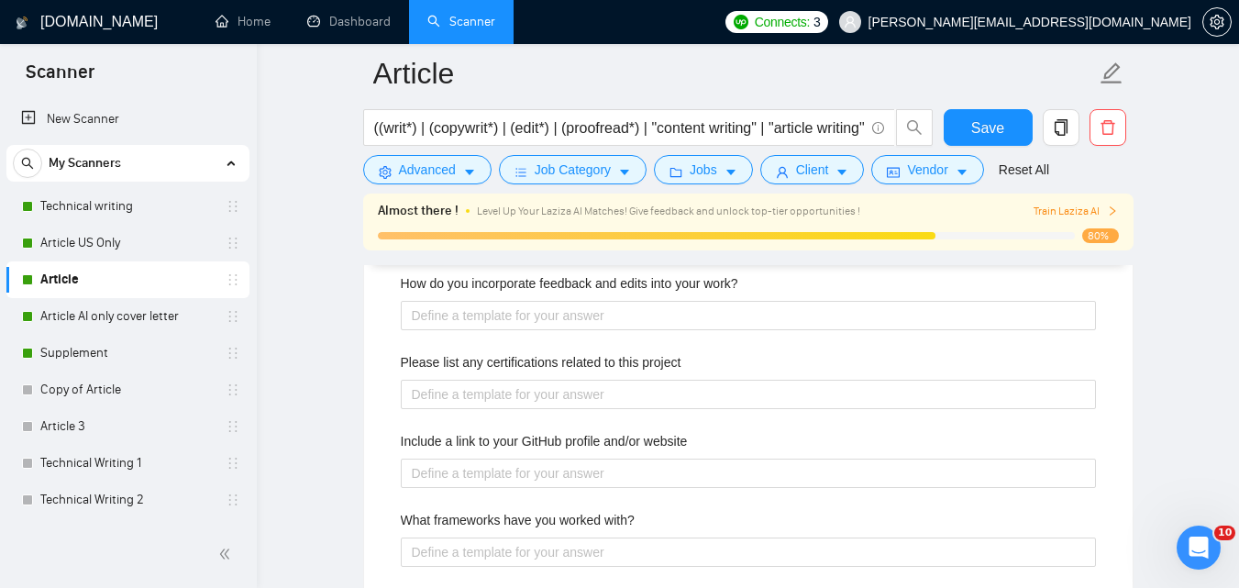
scroll to position [2947, 0]
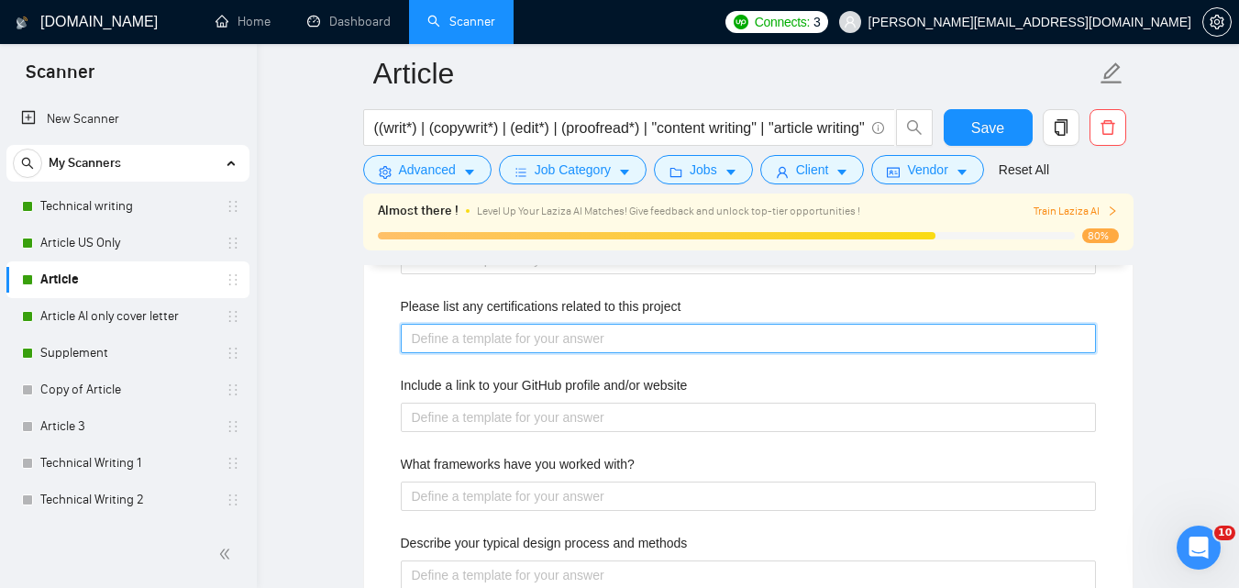
click at [693, 332] on project "Please list any certifications related to this project" at bounding box center [748, 338] width 695 height 29
paste project "Ans: All the writers on our team are PhD-level biomedical scientists, PharmDs o…"
type project "Ans: All the writers on our team are PhD-level biomedical scientists, PharmDs o…"
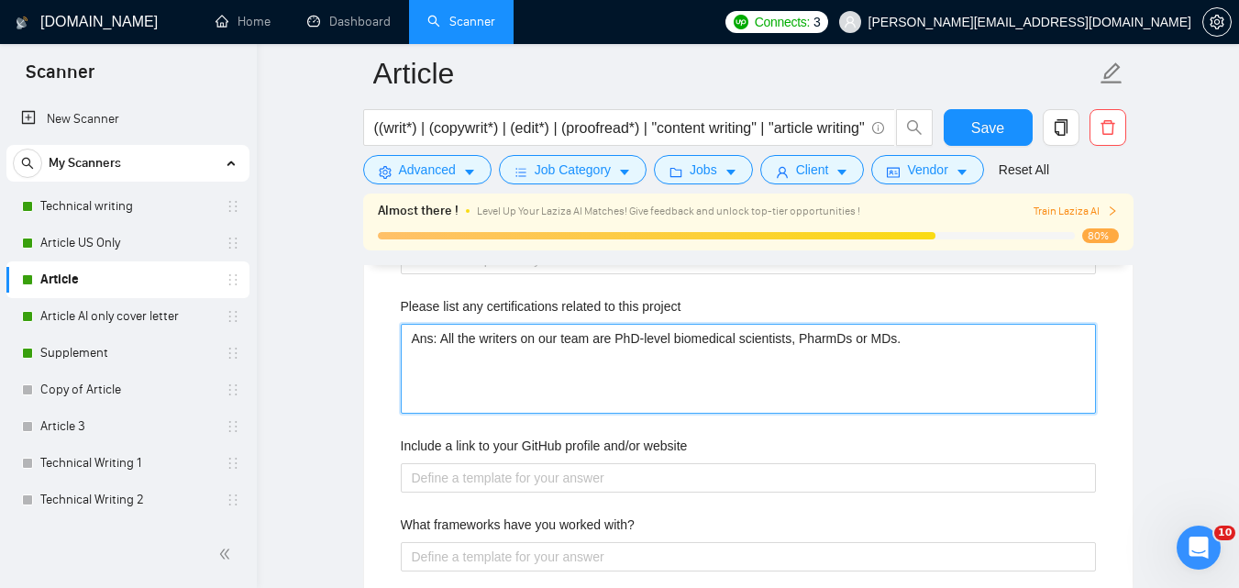
type project "Ans: All the writers on our team are PhD-level biomedical scientists, PharmDs o…"
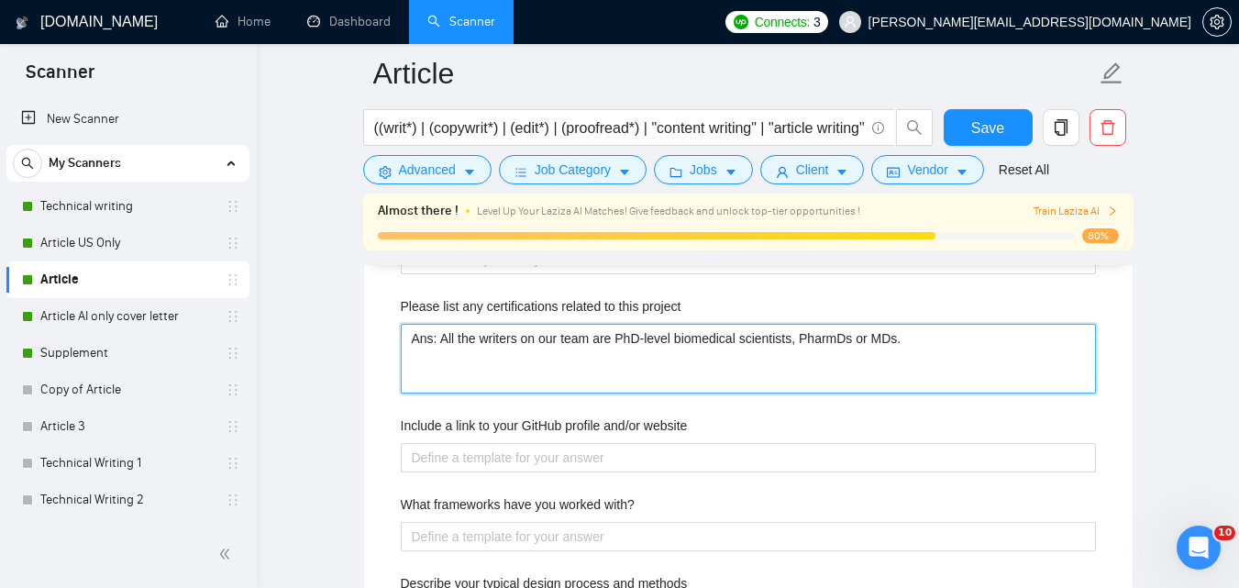
type project "Ans: All the writers on our team are PhD-level biomedical scientists, PharmDs o…"
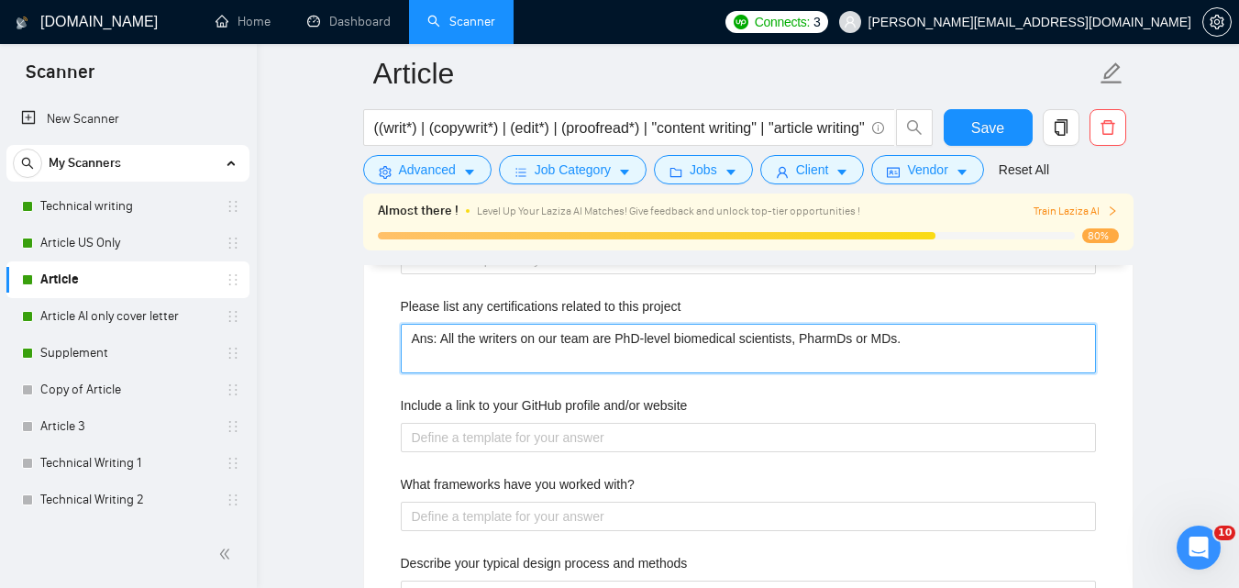
type project "Ans: All the writers on our team are PhD-level biomedical scientists, PharmDs o…"
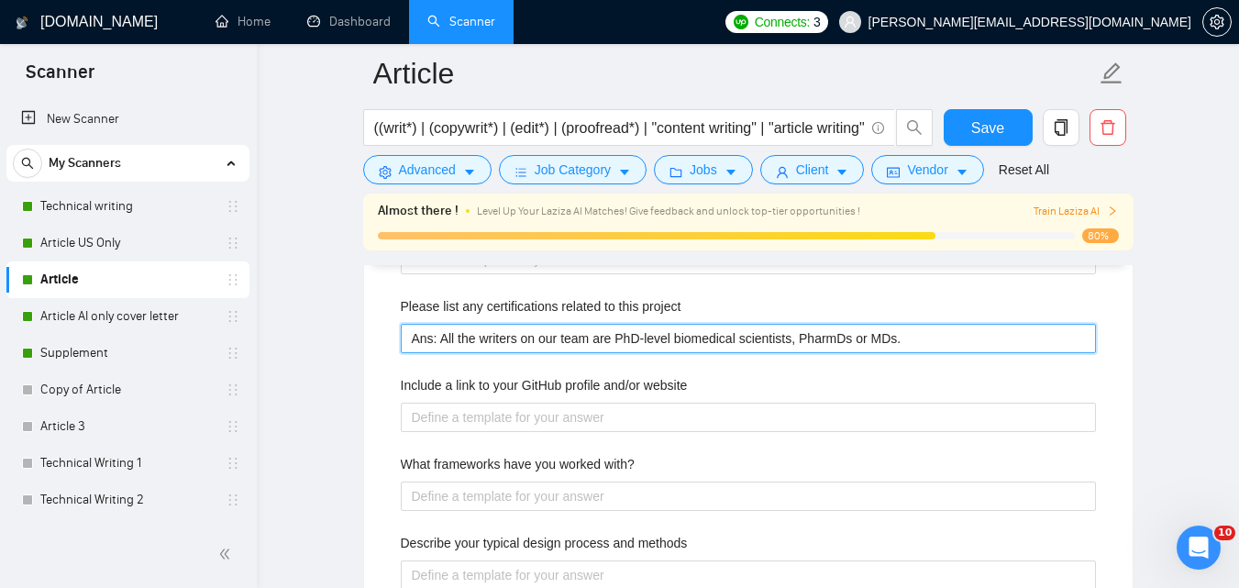
type project "Ans: All the writers on our team are PhD-level biomedical scientists, PharmDs o…"
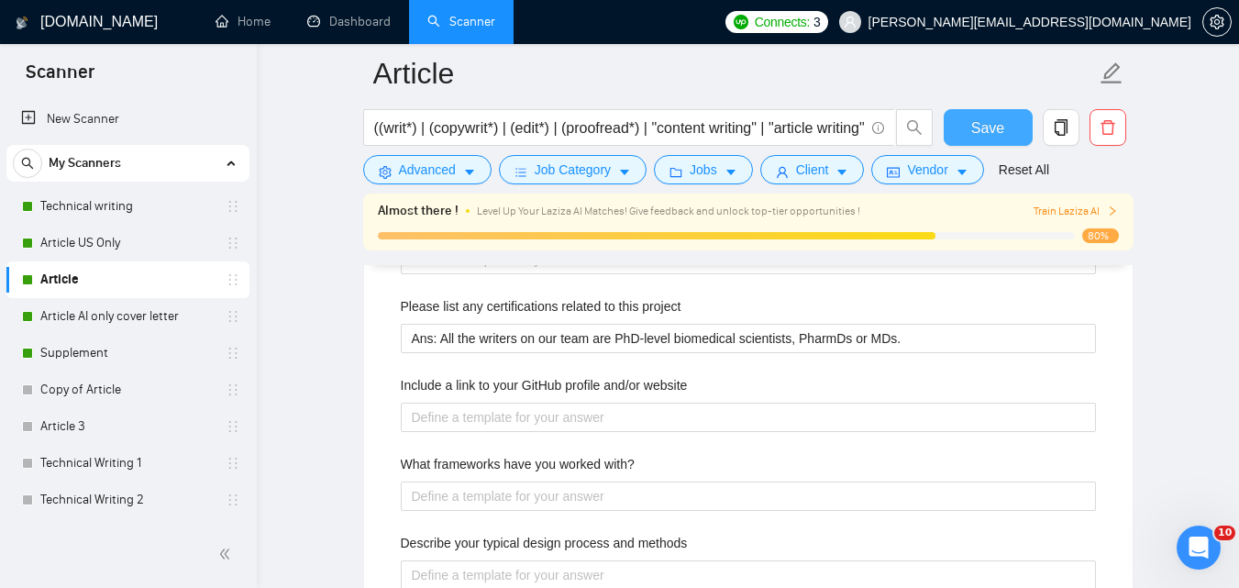
click at [1003, 120] on button "Save" at bounding box center [988, 127] width 89 height 37
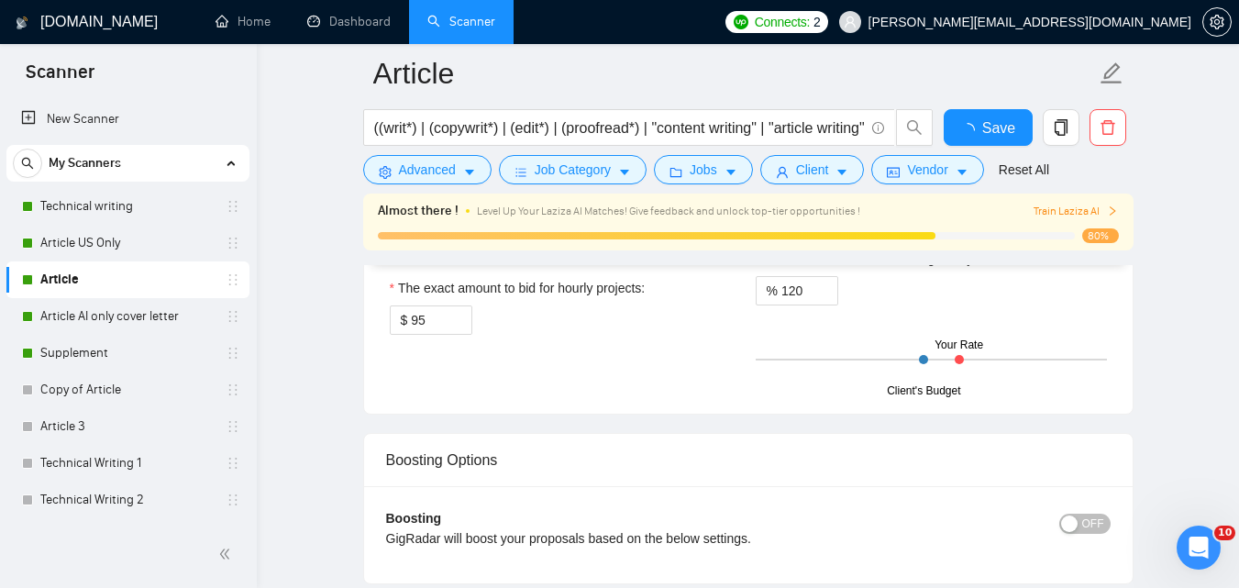
checkbox input "true"
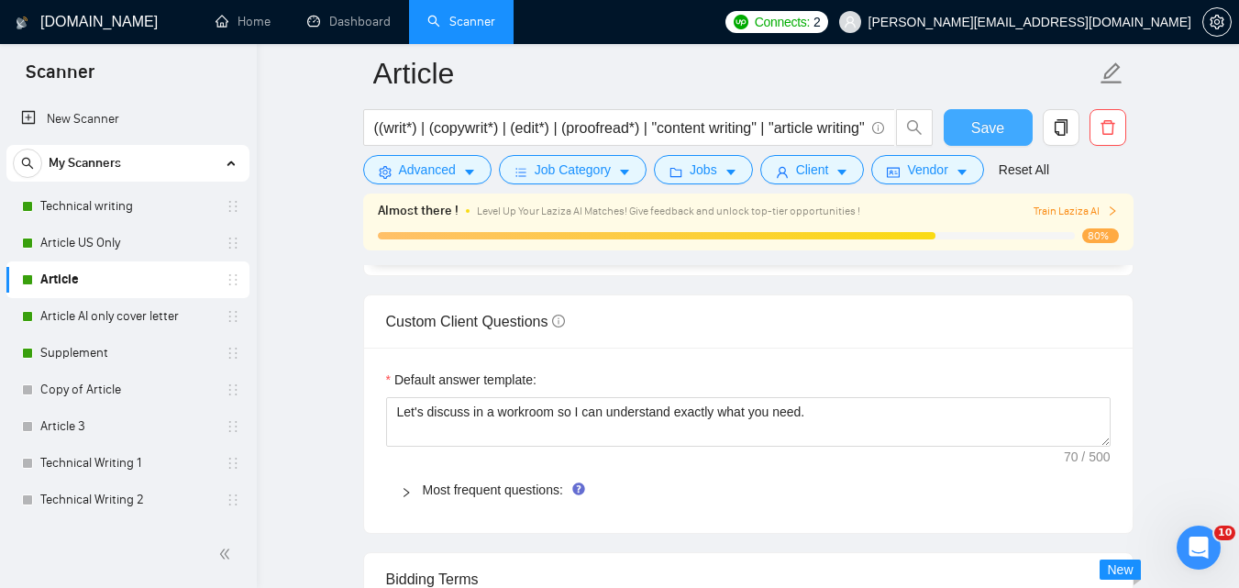
scroll to position [2494, 0]
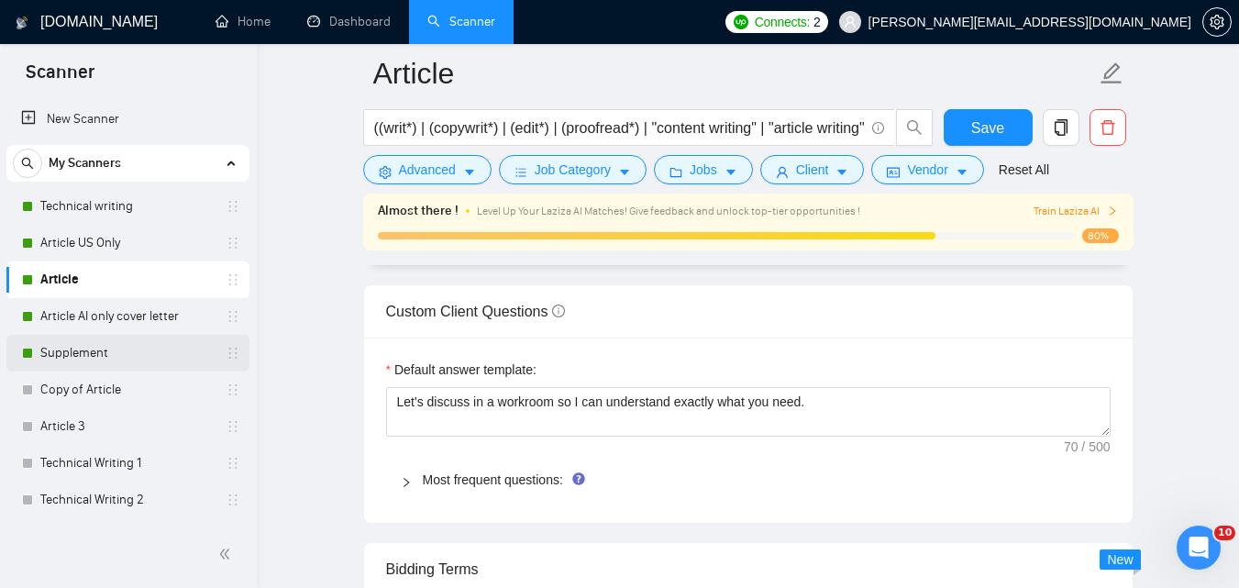
click at [138, 347] on link "Supplement" at bounding box center [127, 353] width 174 height 37
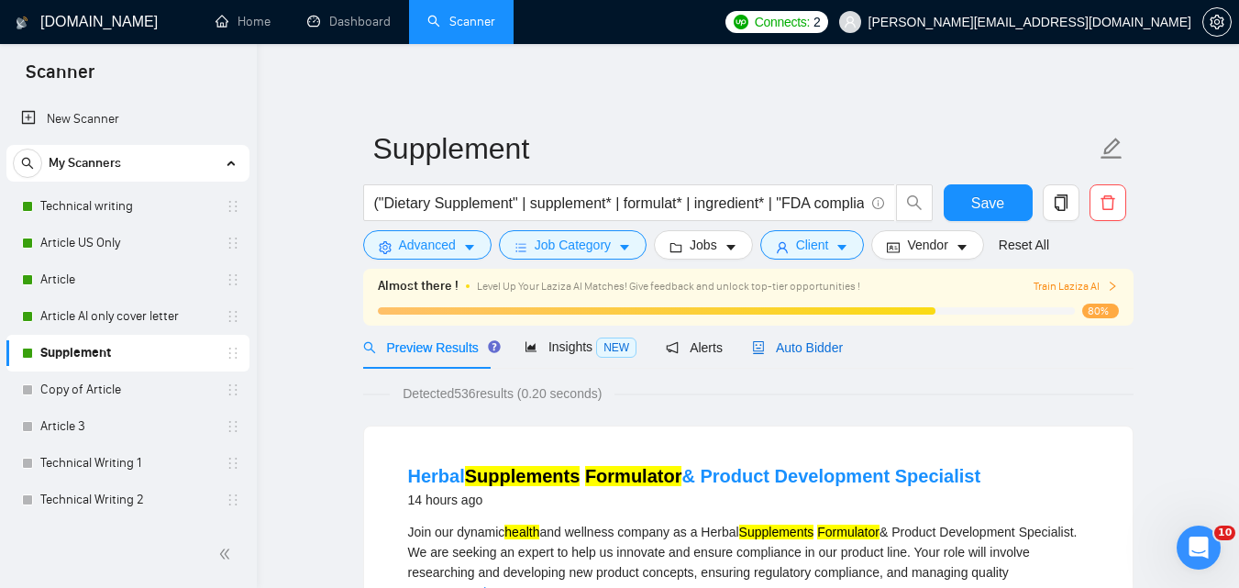
click at [792, 344] on span "Auto Bidder" at bounding box center [797, 347] width 91 height 15
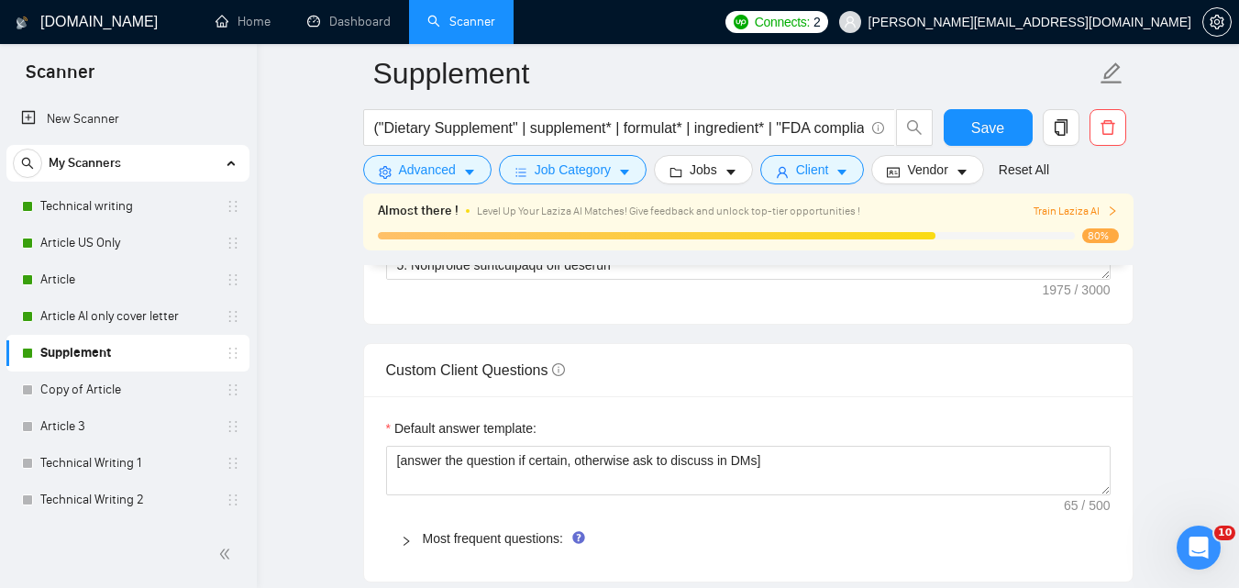
scroll to position [2540, 0]
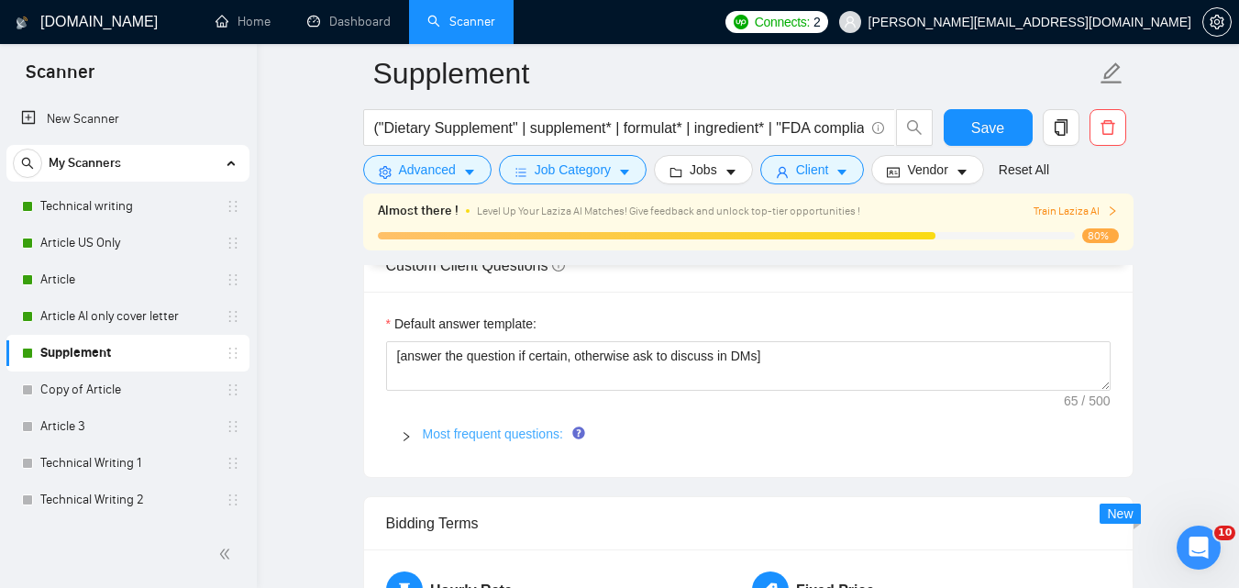
click at [449, 434] on link "Most frequent questions:" at bounding box center [493, 433] width 140 height 15
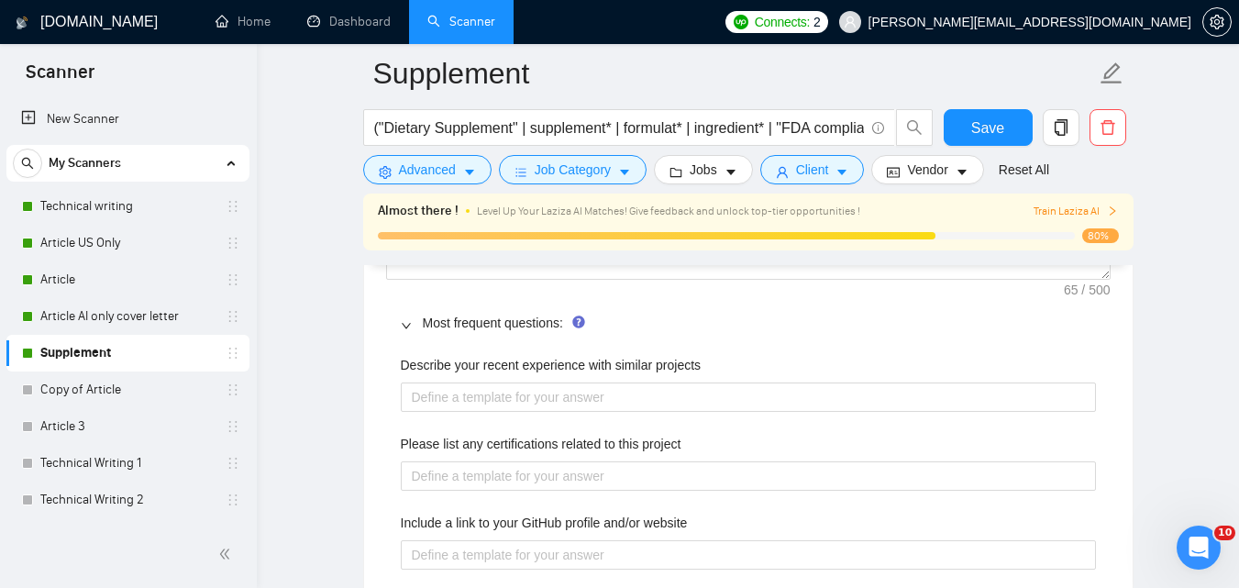
scroll to position [2692, 0]
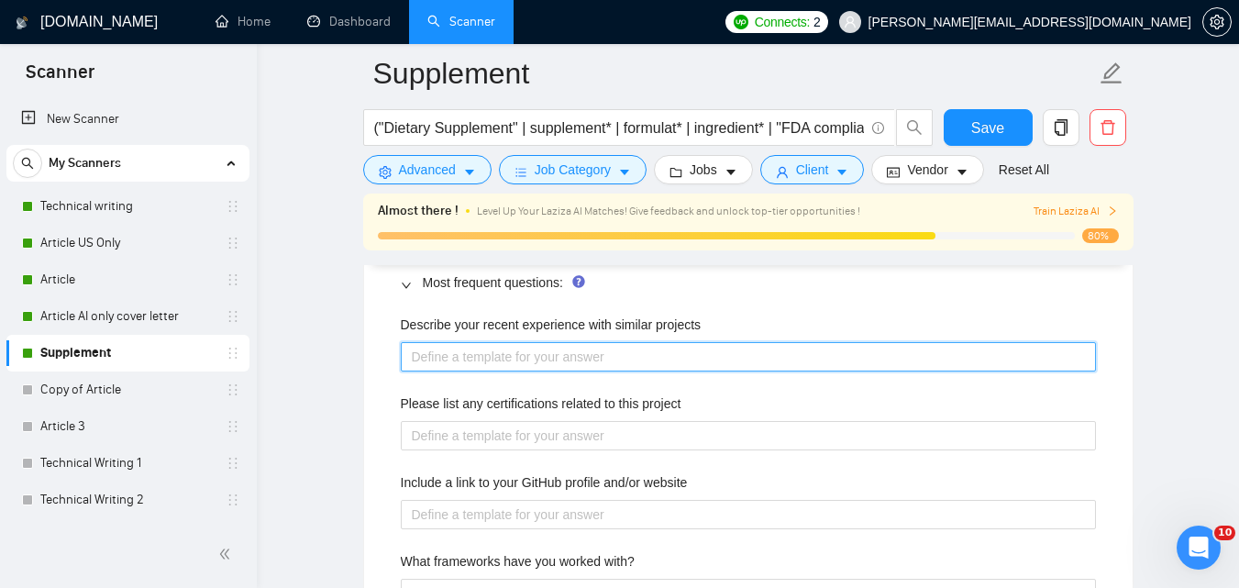
click at [799, 359] on projects "Describe your recent experience with similar projects" at bounding box center [748, 356] width 695 height 29
paste projects "Please have a look at the attached PDF - that has quite a few similar to what y…"
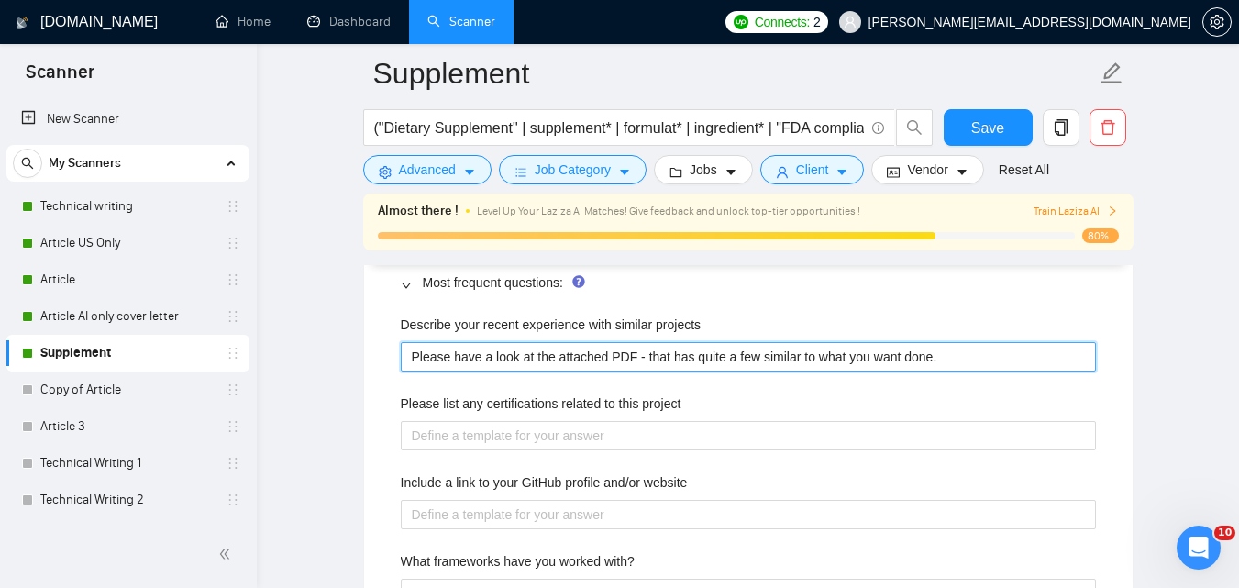
type projects "Please have a look at the attached PDF - that has quite a few similar to what y…"
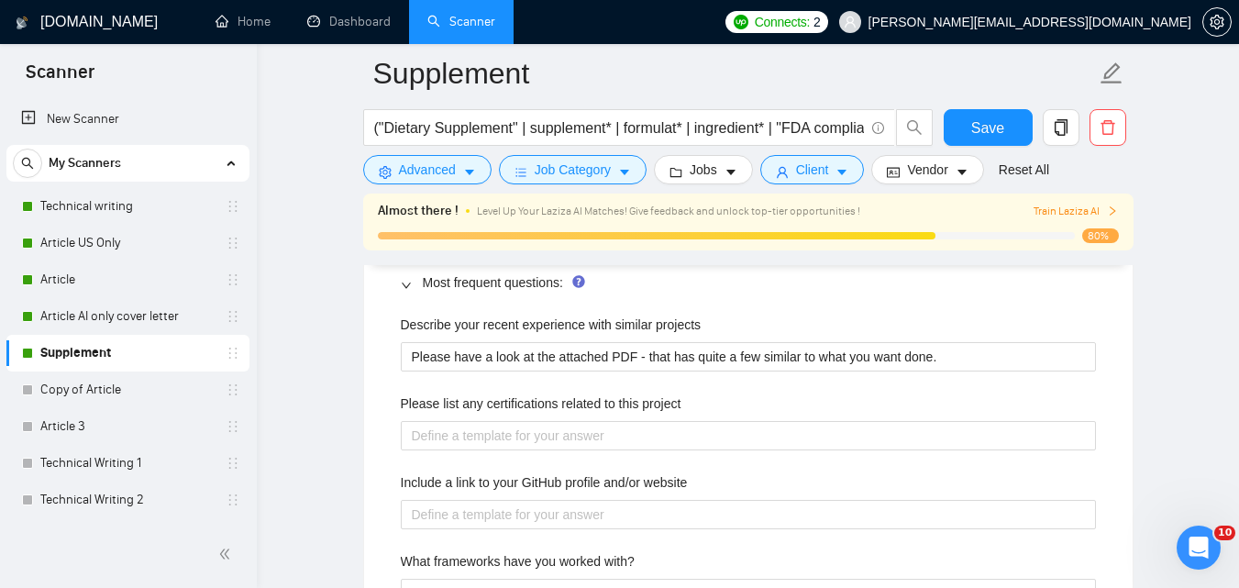
click at [1019, 398] on div "Please list any certifications related to this project" at bounding box center [748, 407] width 695 height 28
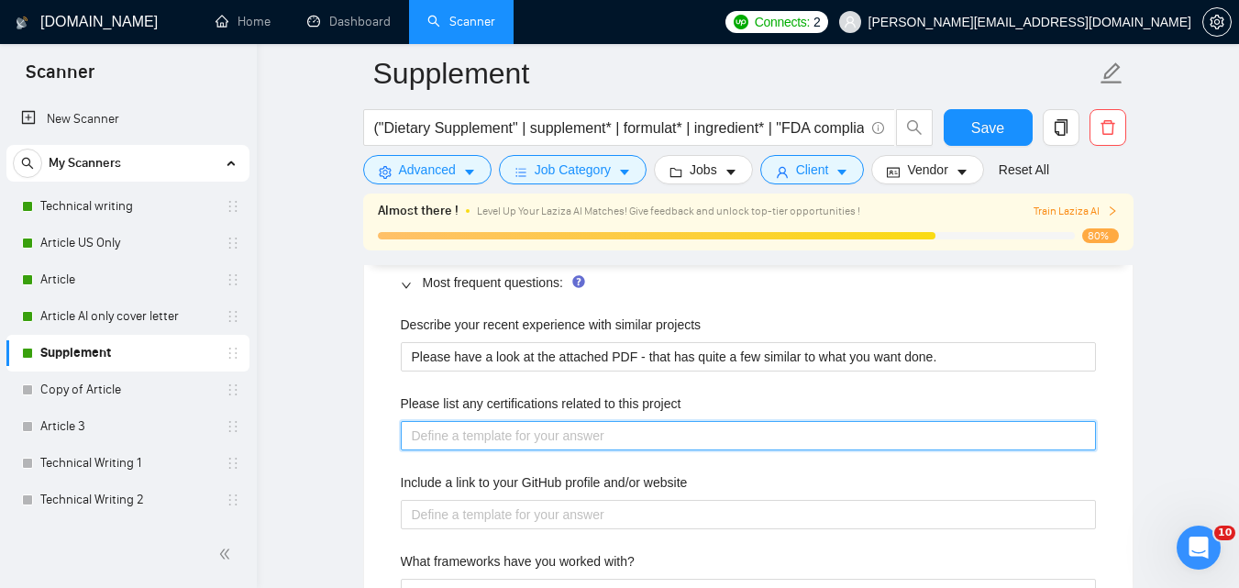
click at [860, 446] on project "Please list any certifications related to this project" at bounding box center [748, 435] width 695 height 29
paste project "All the writers on our team are PhD-level biomedical scientists, PharmDs or MDs."
type project "All the writers on our team are PhD-level biomedical scientists, PharmDs or MDs."
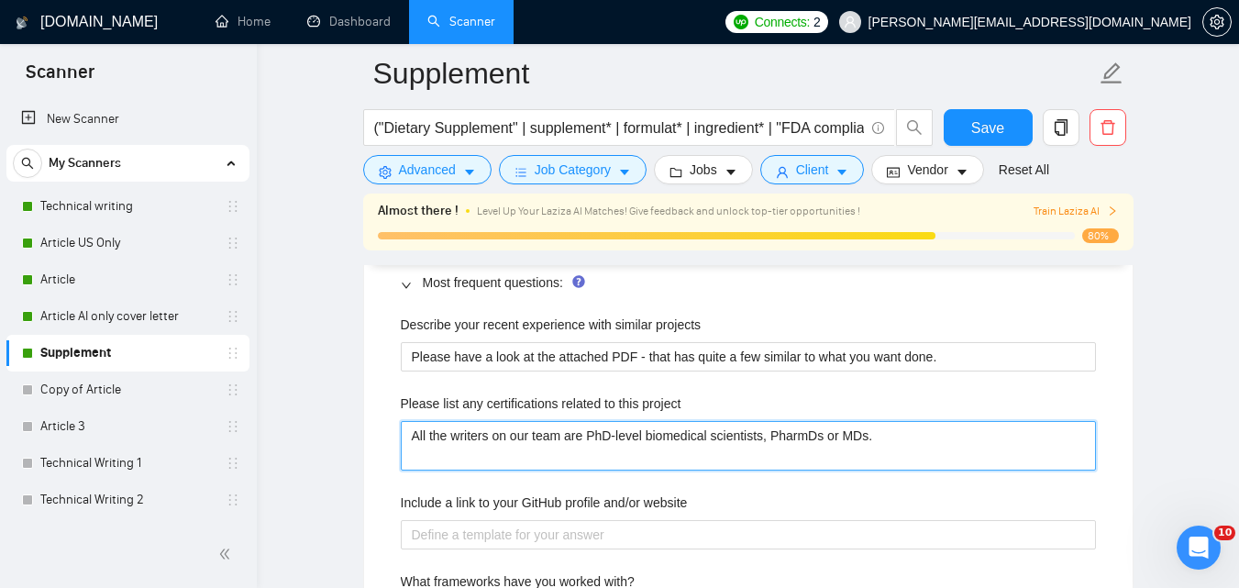
type project "All the writers on our team are PhD-level biomedical scientists, PharmDs or MDs."
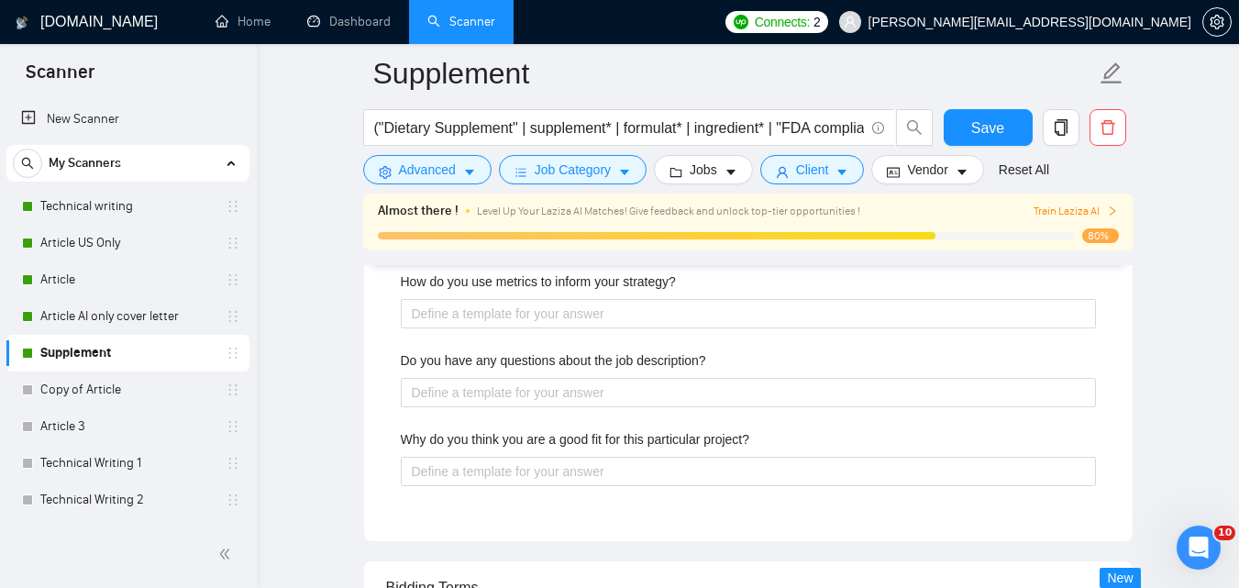
scroll to position [3317, 0]
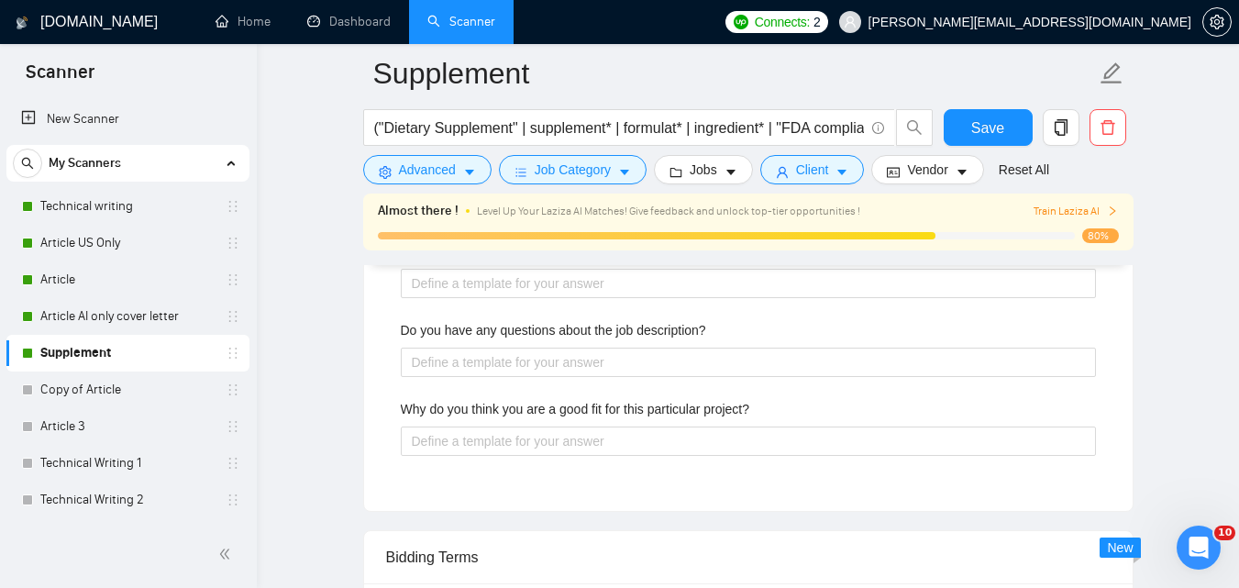
type project "All the writers on our team are PhD-level biomedical scientists, PharmDs or MDs."
click at [979, 132] on span "Save" at bounding box center [987, 127] width 33 height 23
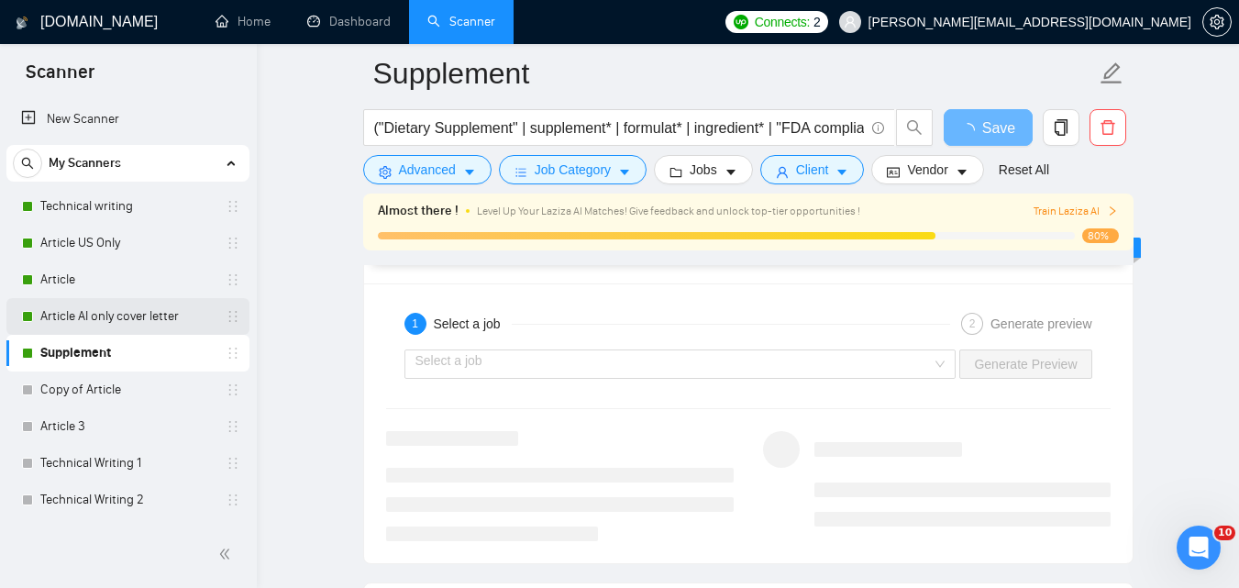
click at [143, 309] on link "Article AI only cover letter" at bounding box center [127, 316] width 174 height 37
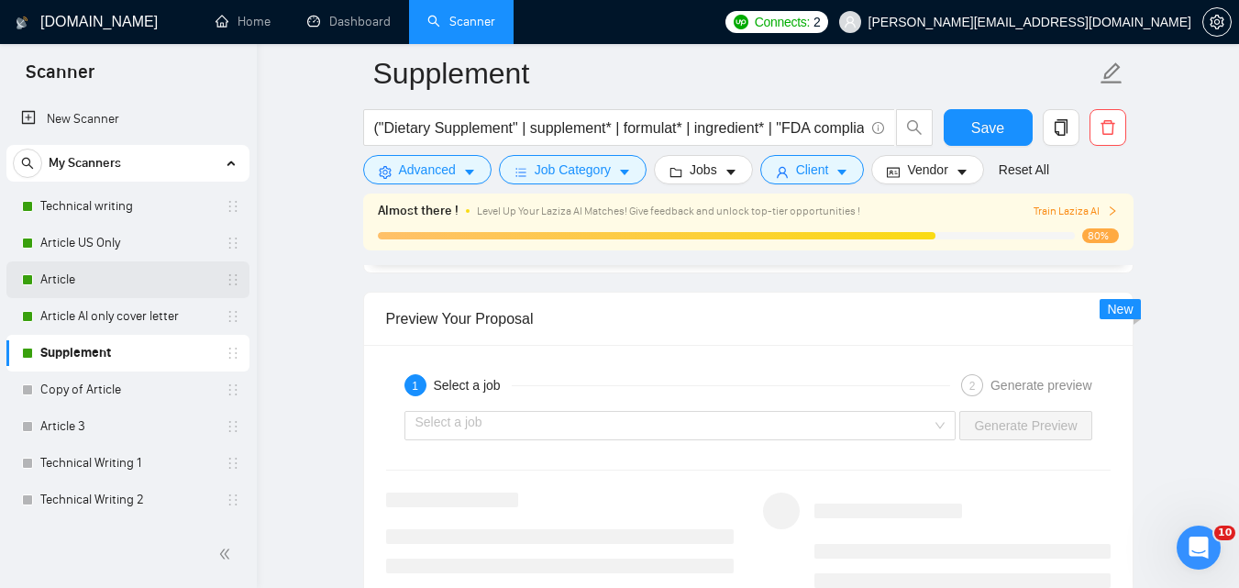
click at [97, 276] on link "Article" at bounding box center [127, 279] width 174 height 37
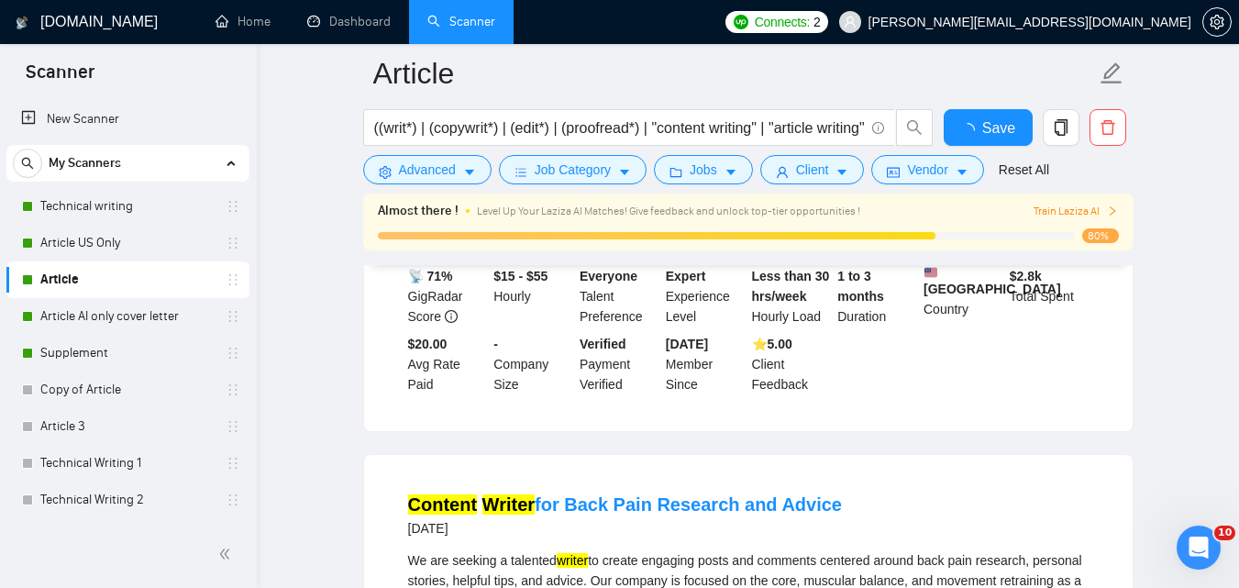
scroll to position [3317, 0]
